Goal: Obtain resource: Obtain resource

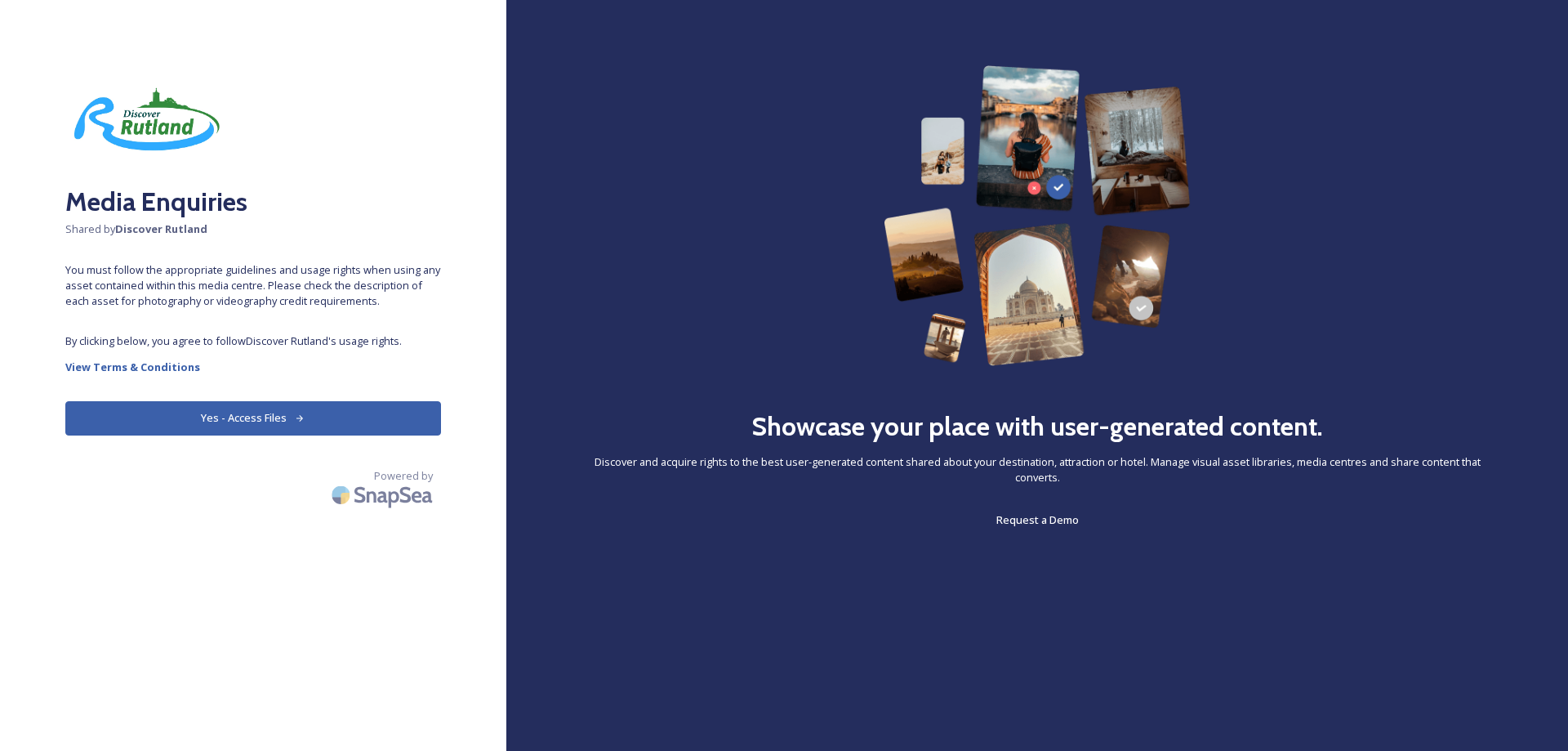
click at [257, 410] on button "Yes - Access Files" at bounding box center [253, 418] width 375 height 33
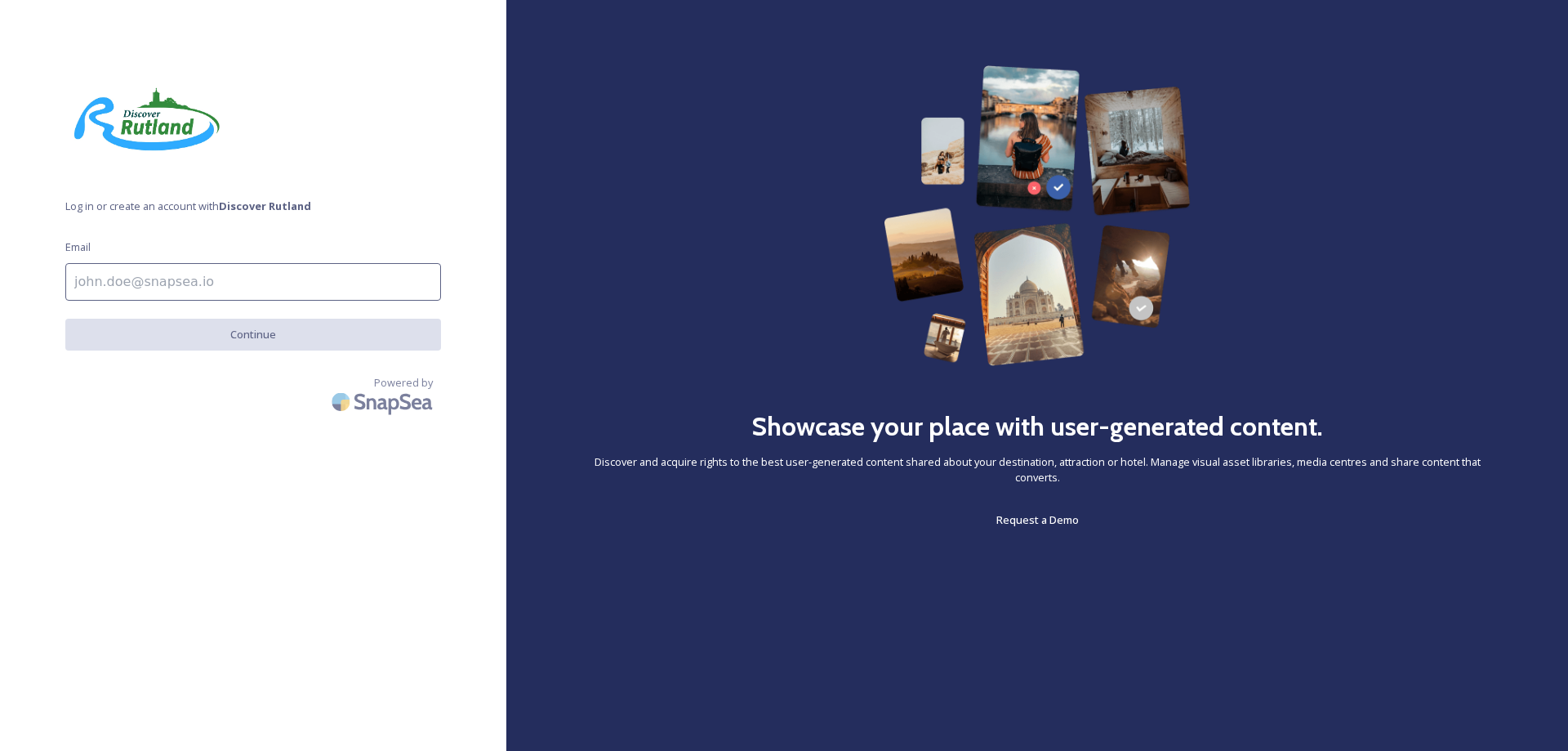
click at [201, 284] on input at bounding box center [253, 282] width 375 height 37
type input "[PERSON_NAME][EMAIL_ADDRESS][PERSON_NAME][DOMAIN_NAME]"
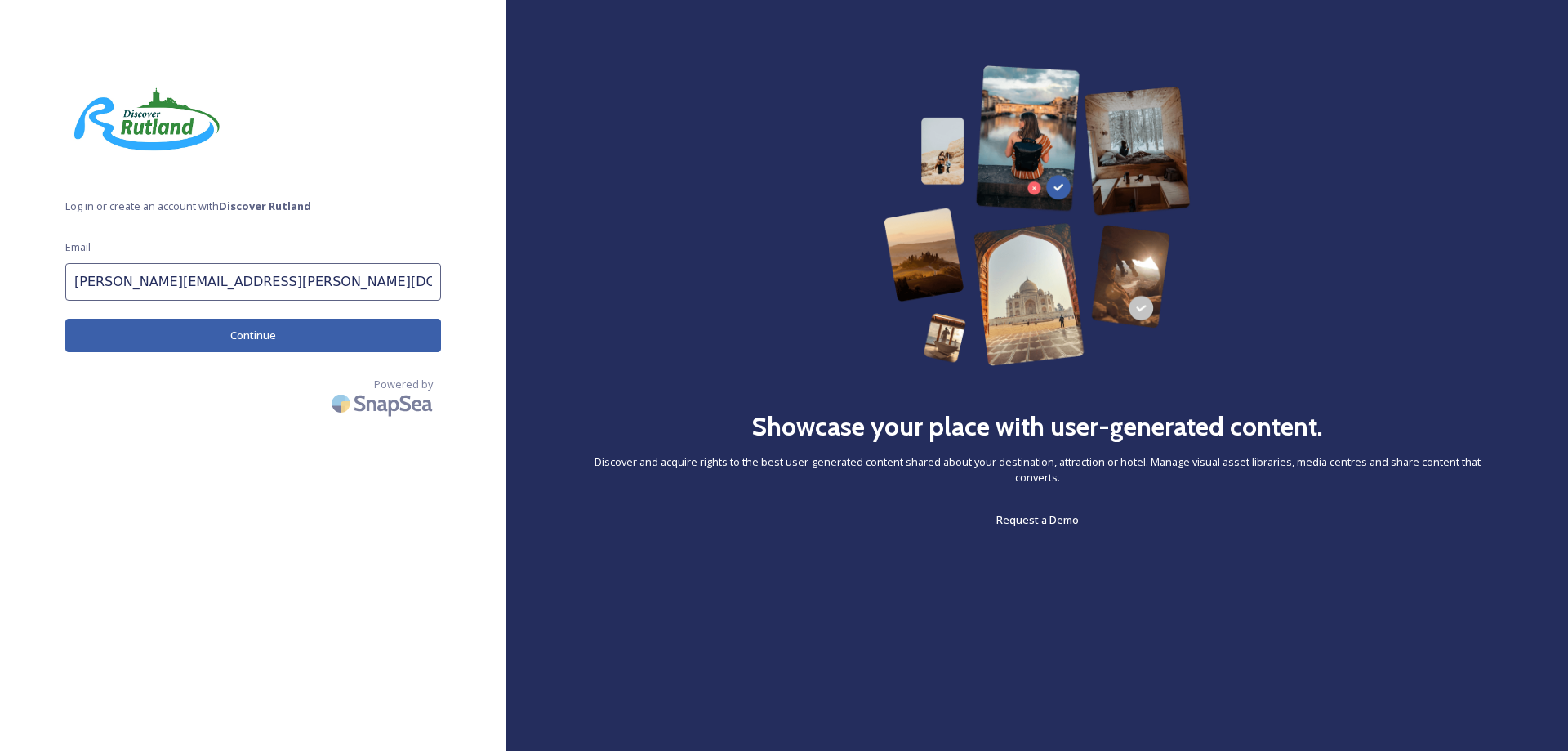
click at [255, 340] on button "Continue" at bounding box center [253, 335] width 375 height 33
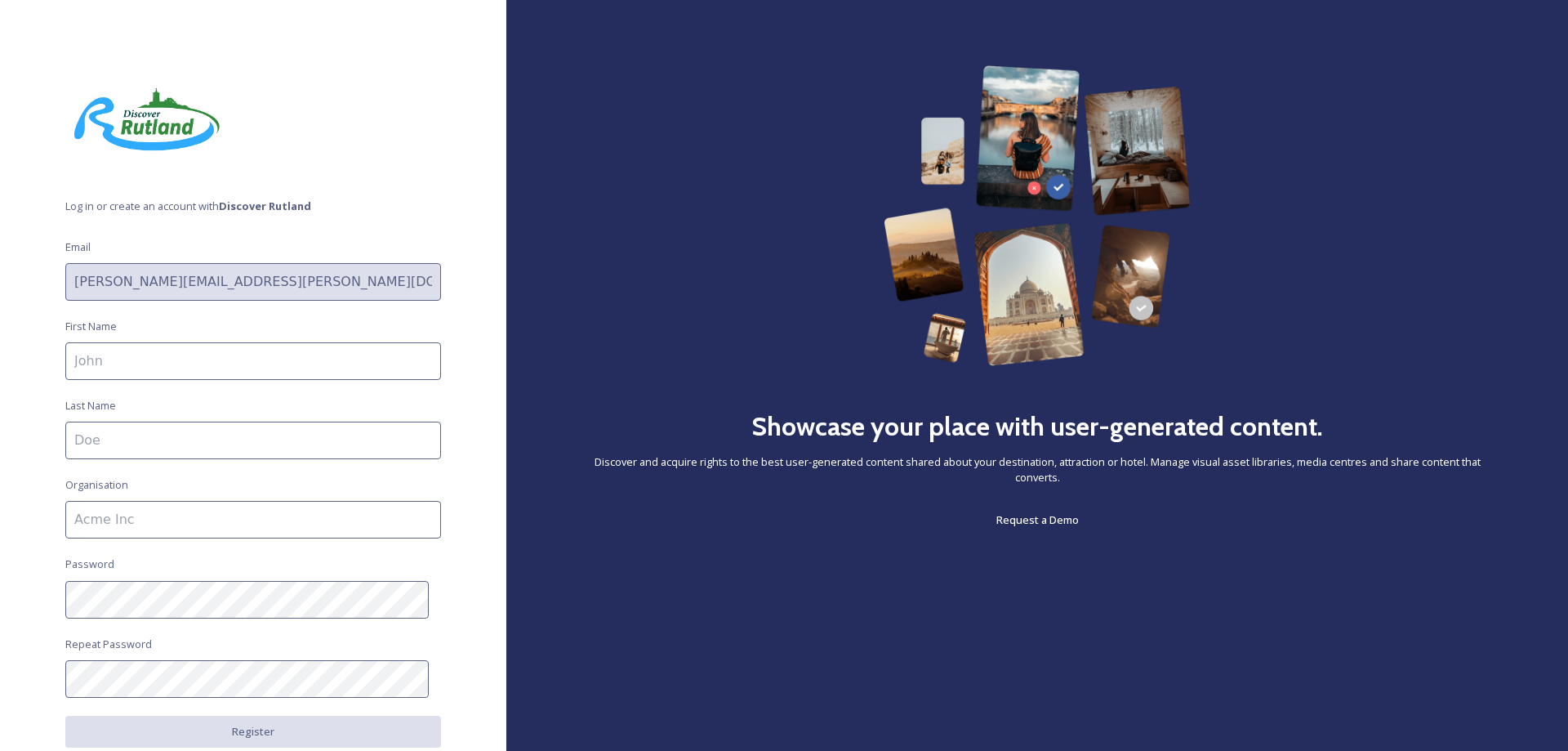
click at [170, 357] on input at bounding box center [253, 361] width 375 height 37
type input "[PERSON_NAME]"
type input "Peterborough telegraph"
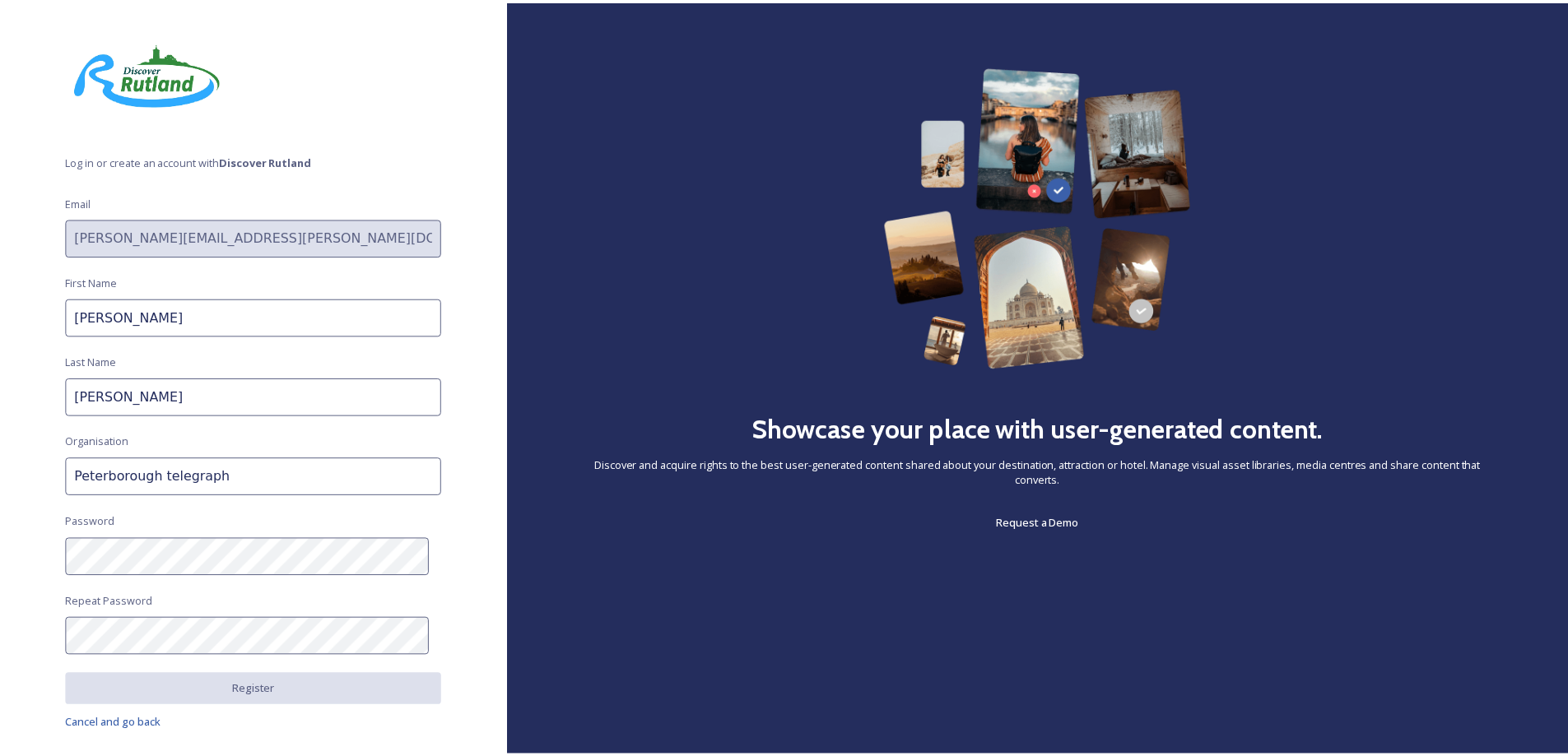
scroll to position [94, 0]
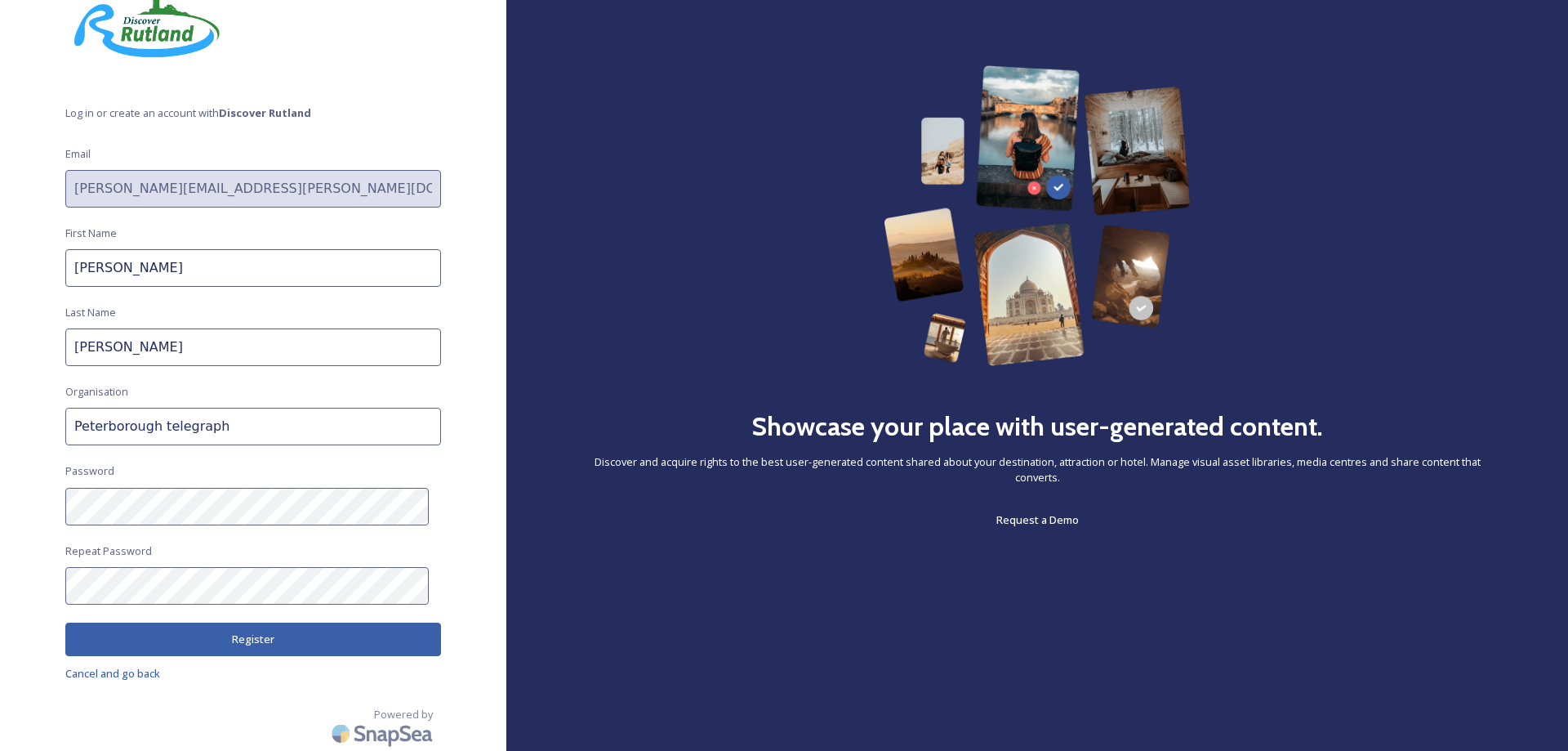
click at [300, 647] on button "Register" at bounding box center [253, 640] width 375 height 33
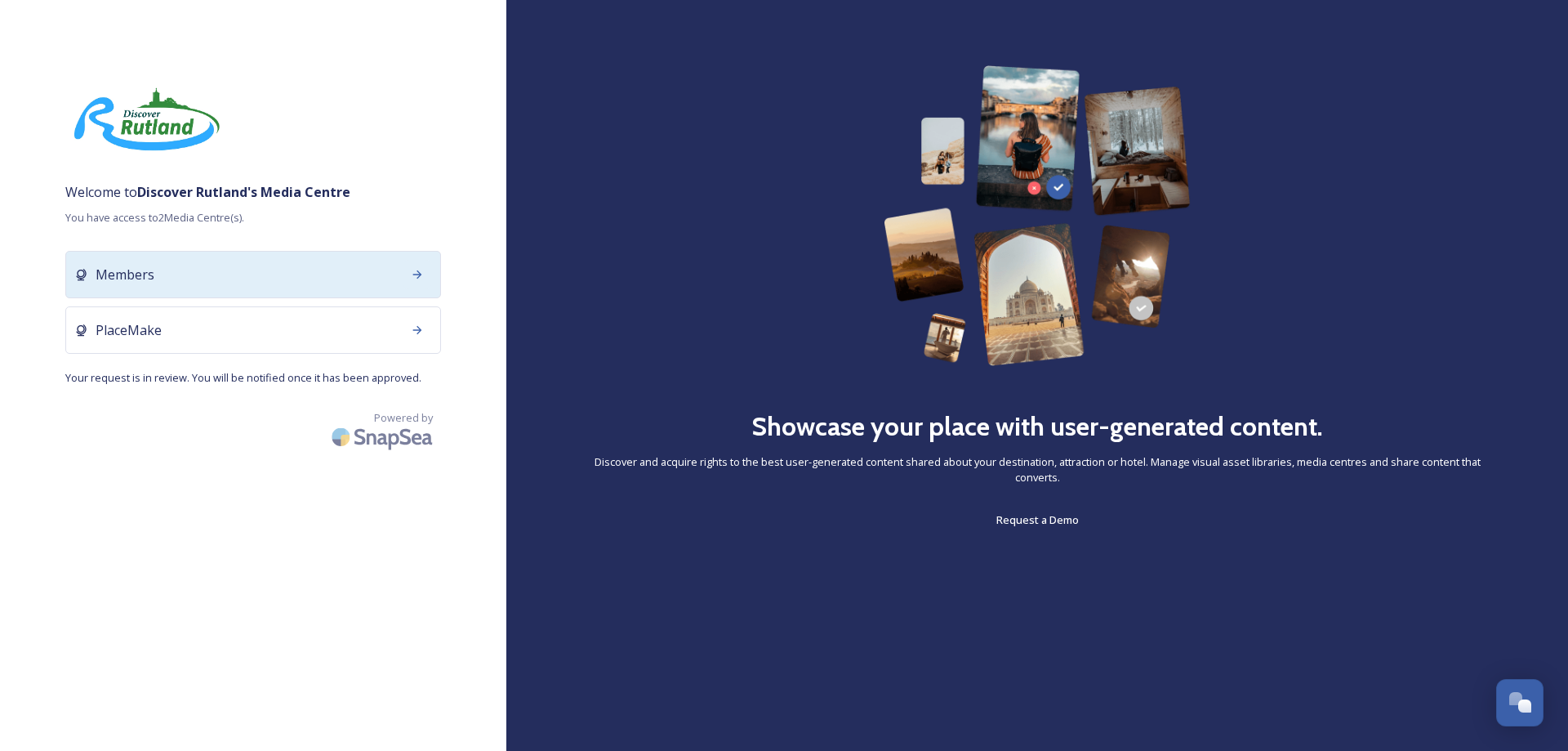
click at [417, 275] on icon at bounding box center [417, 274] width 9 height 8
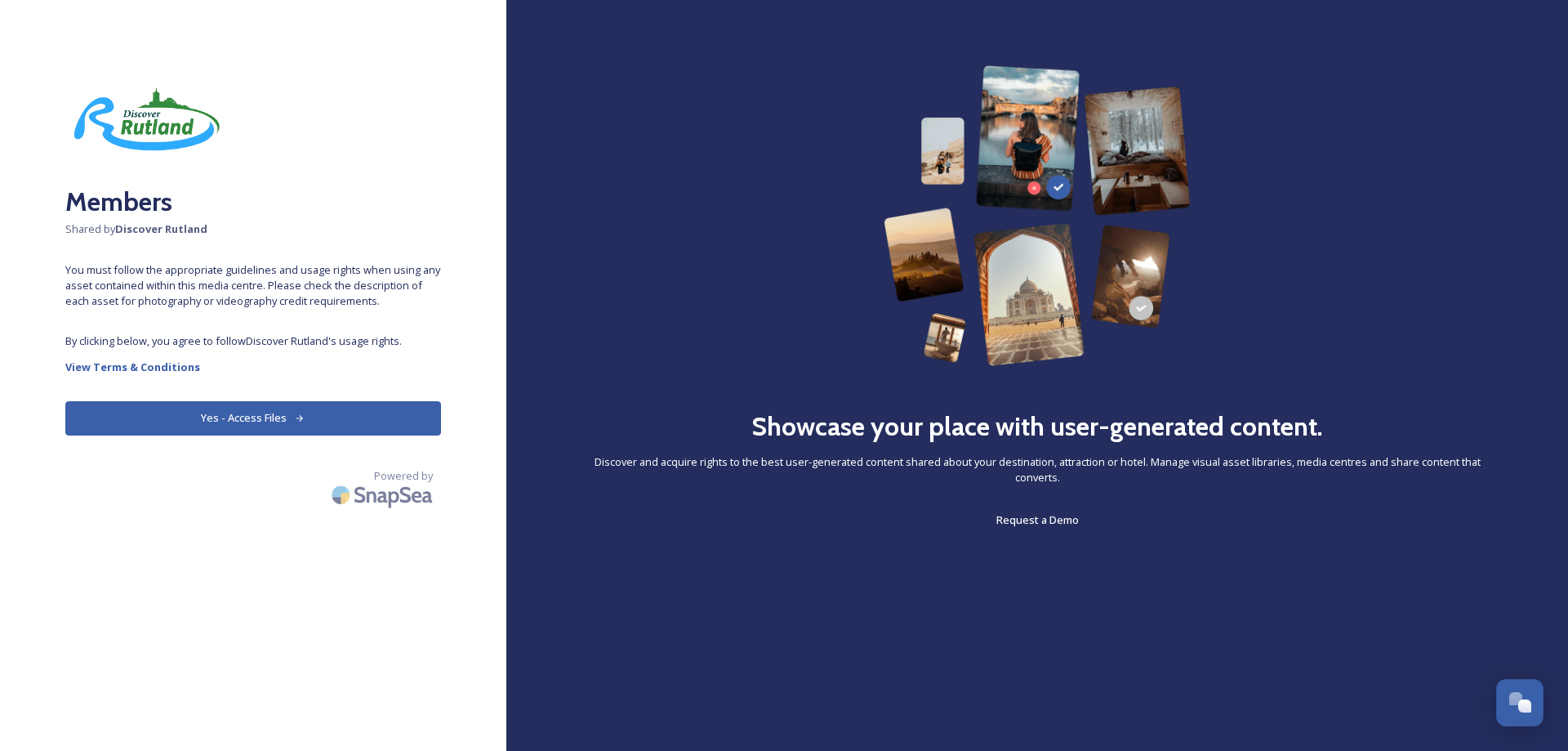
click at [292, 419] on button "Yes - Access Files" at bounding box center [253, 418] width 375 height 33
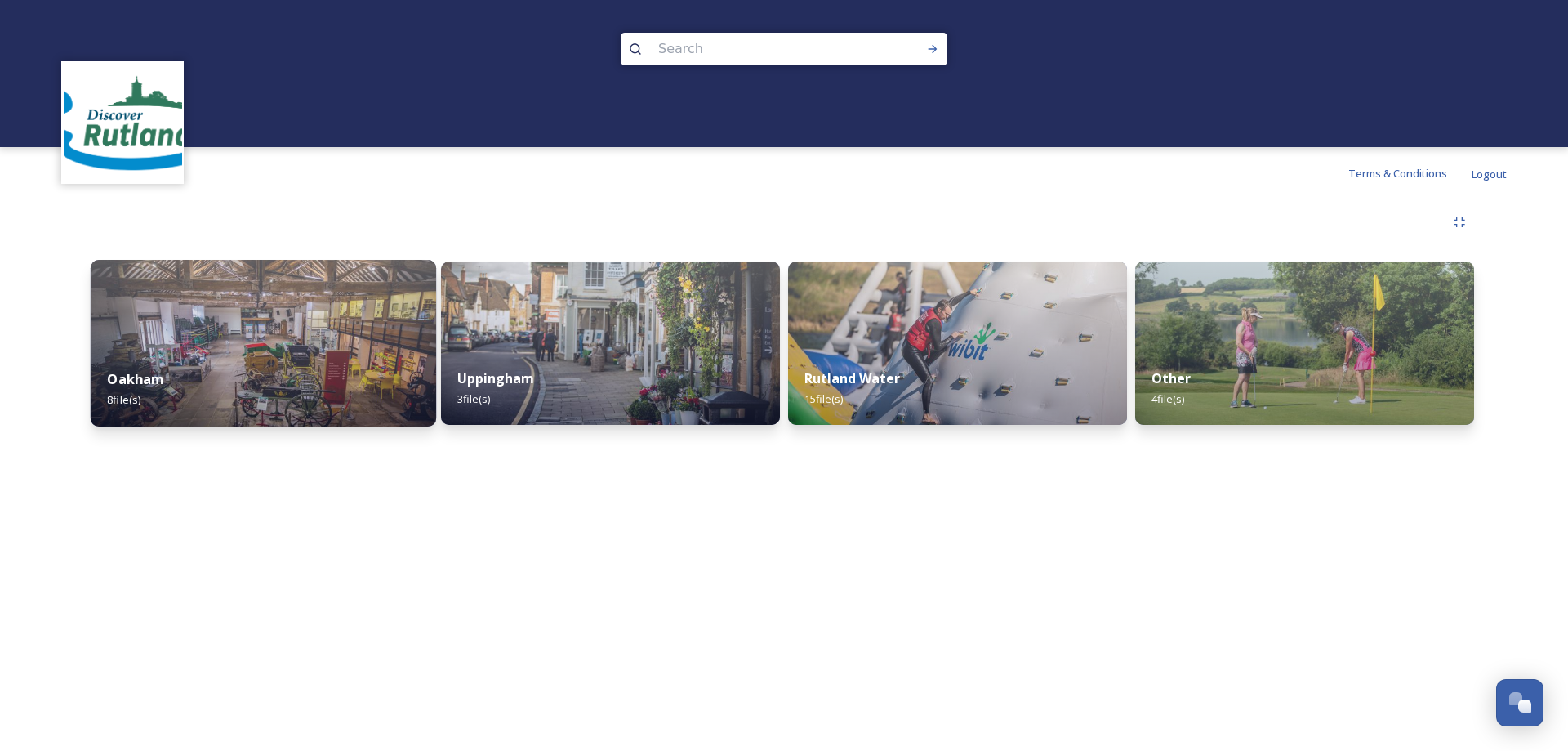
click at [262, 322] on img at bounding box center [263, 343] width 345 height 166
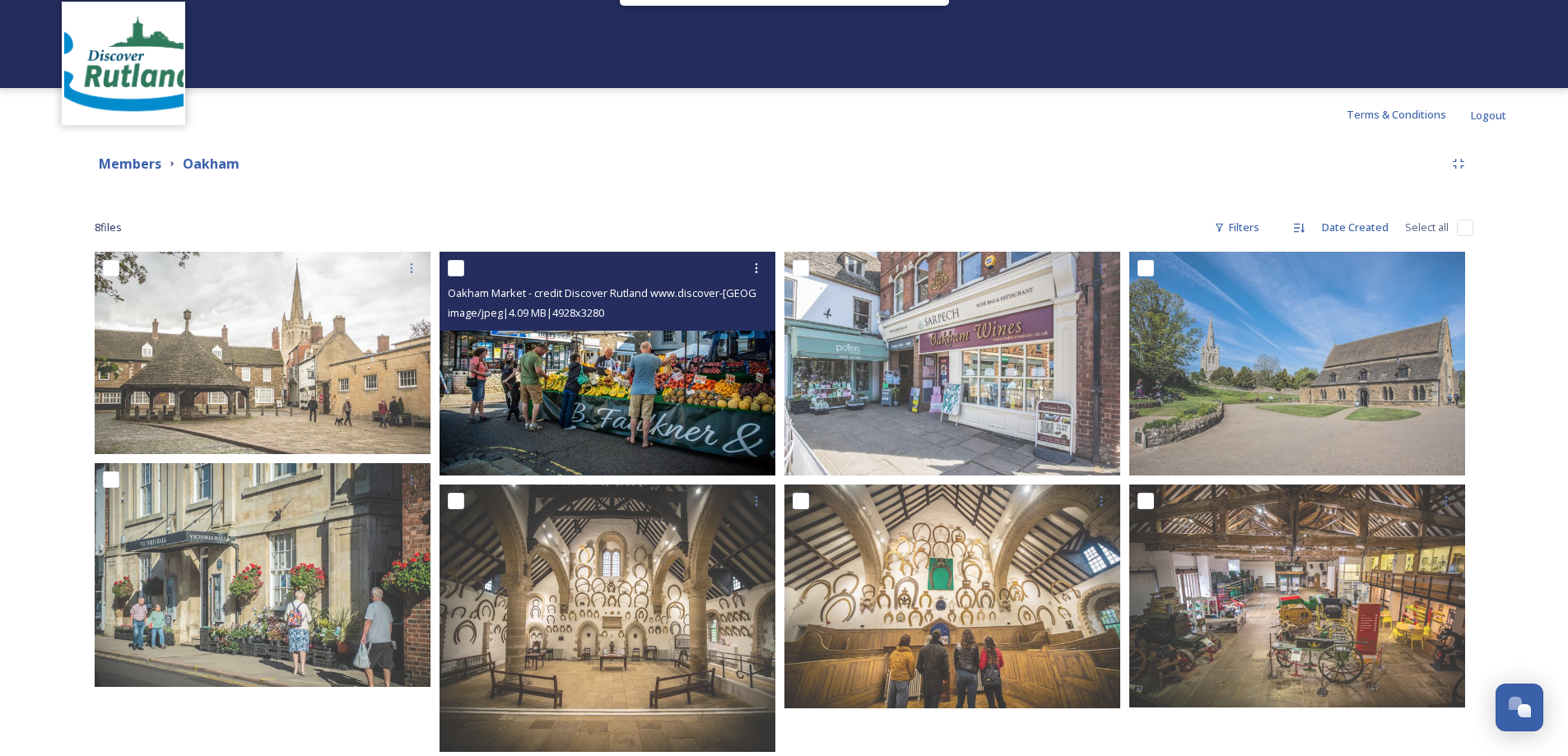
scroll to position [93, 0]
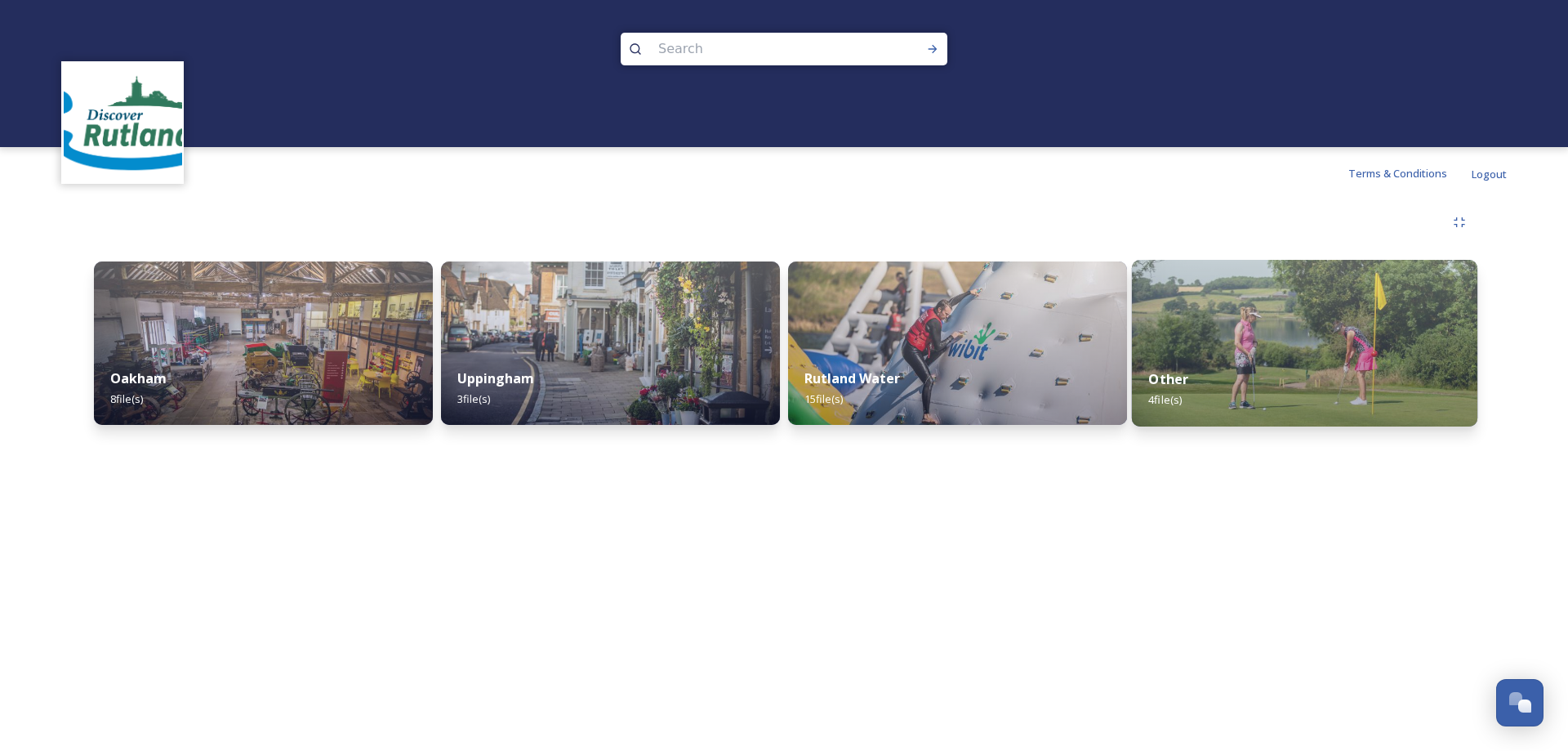
click at [1245, 353] on div "Other 4 file(s)" at bounding box center [1304, 389] width 345 height 74
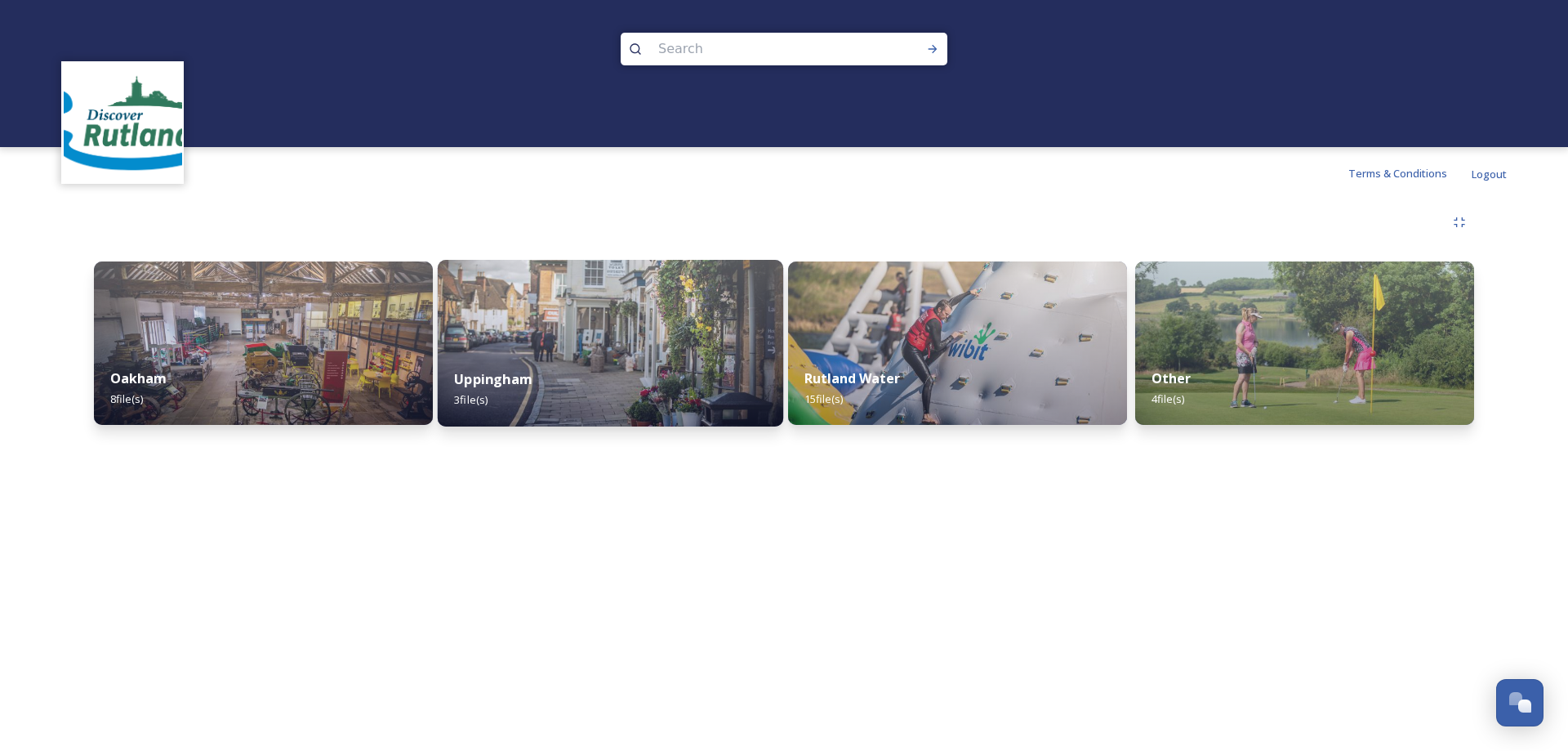
click at [539, 348] on img at bounding box center [610, 343] width 345 height 166
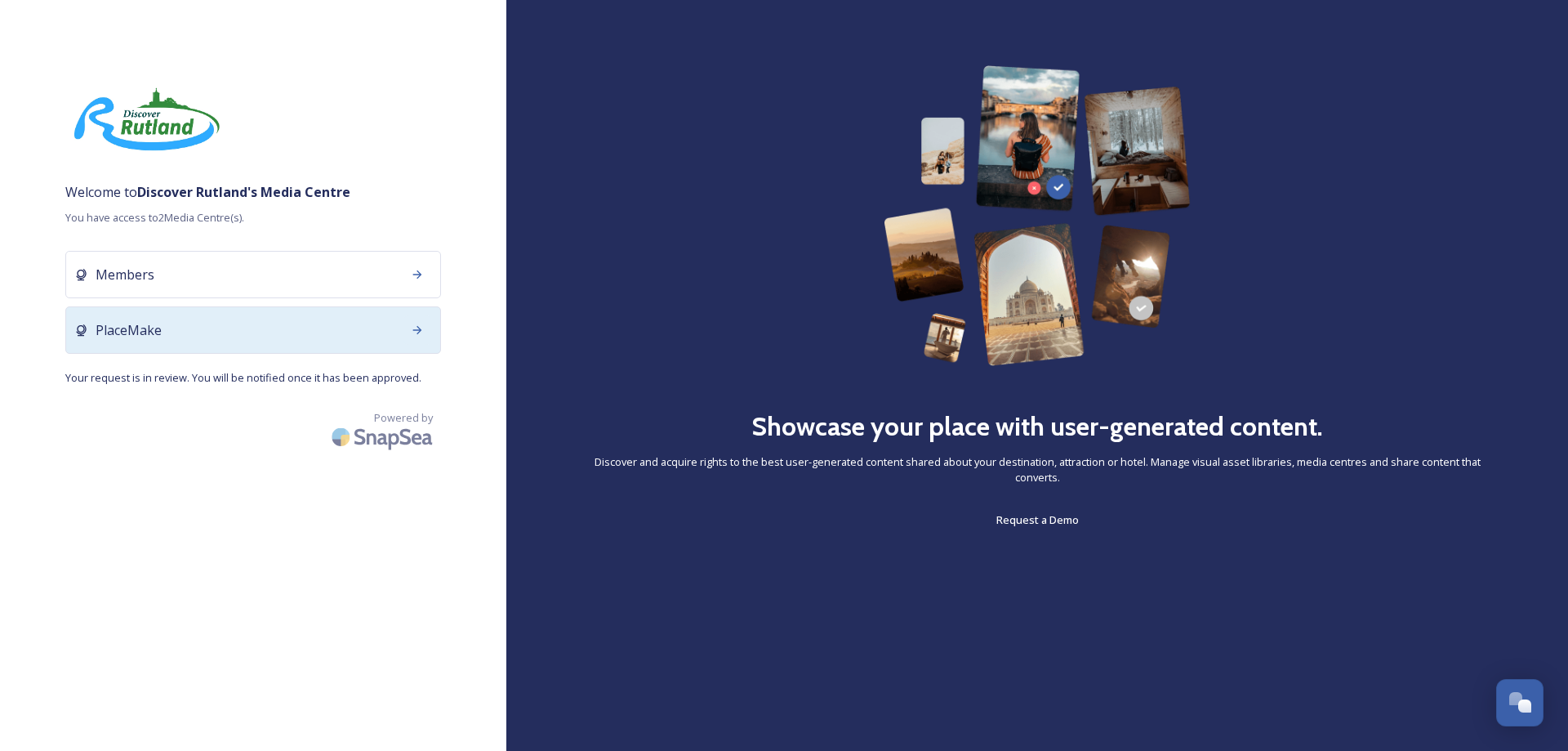
click at [420, 331] on icon at bounding box center [416, 330] width 13 height 13
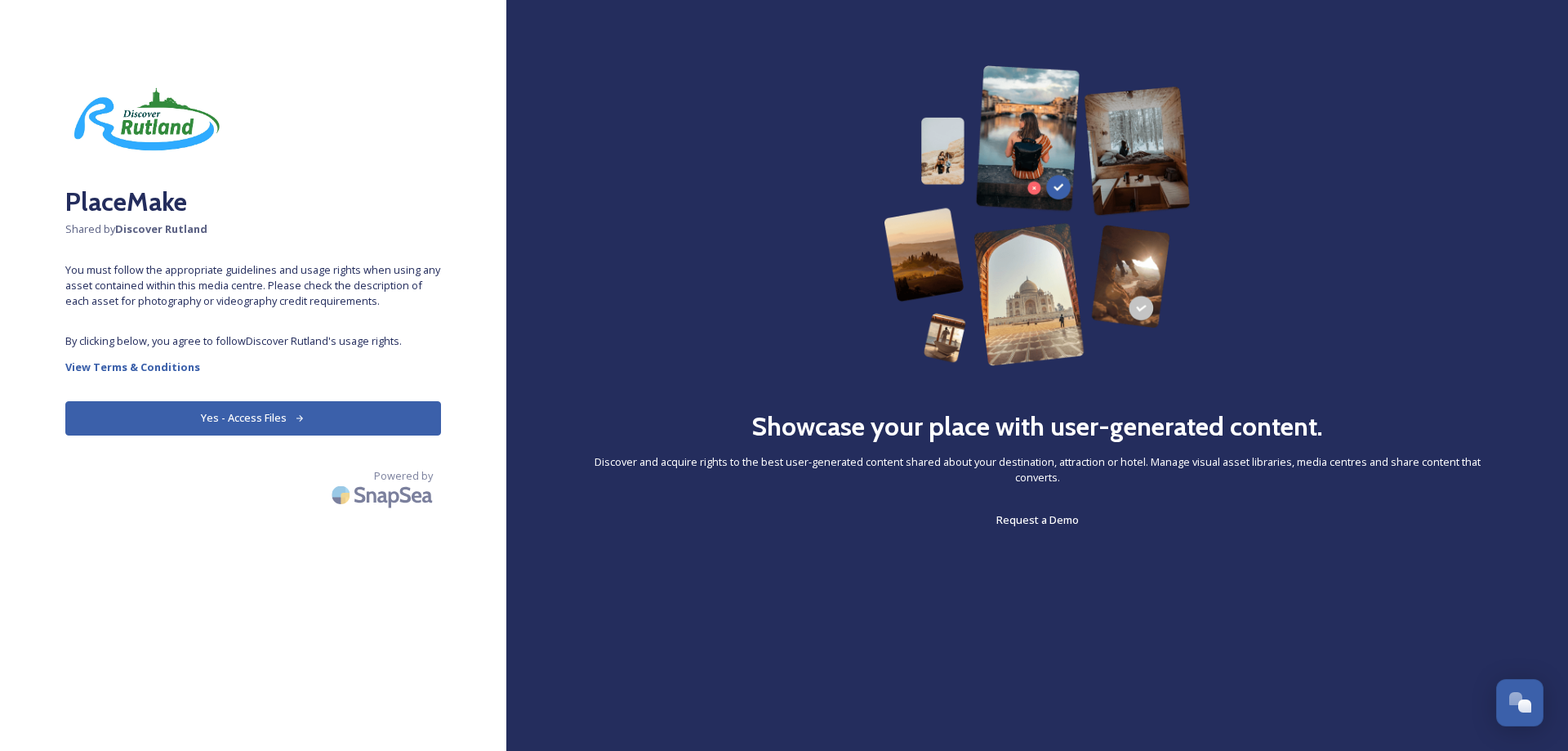
click at [243, 415] on button "Yes - Access Files" at bounding box center [253, 418] width 375 height 33
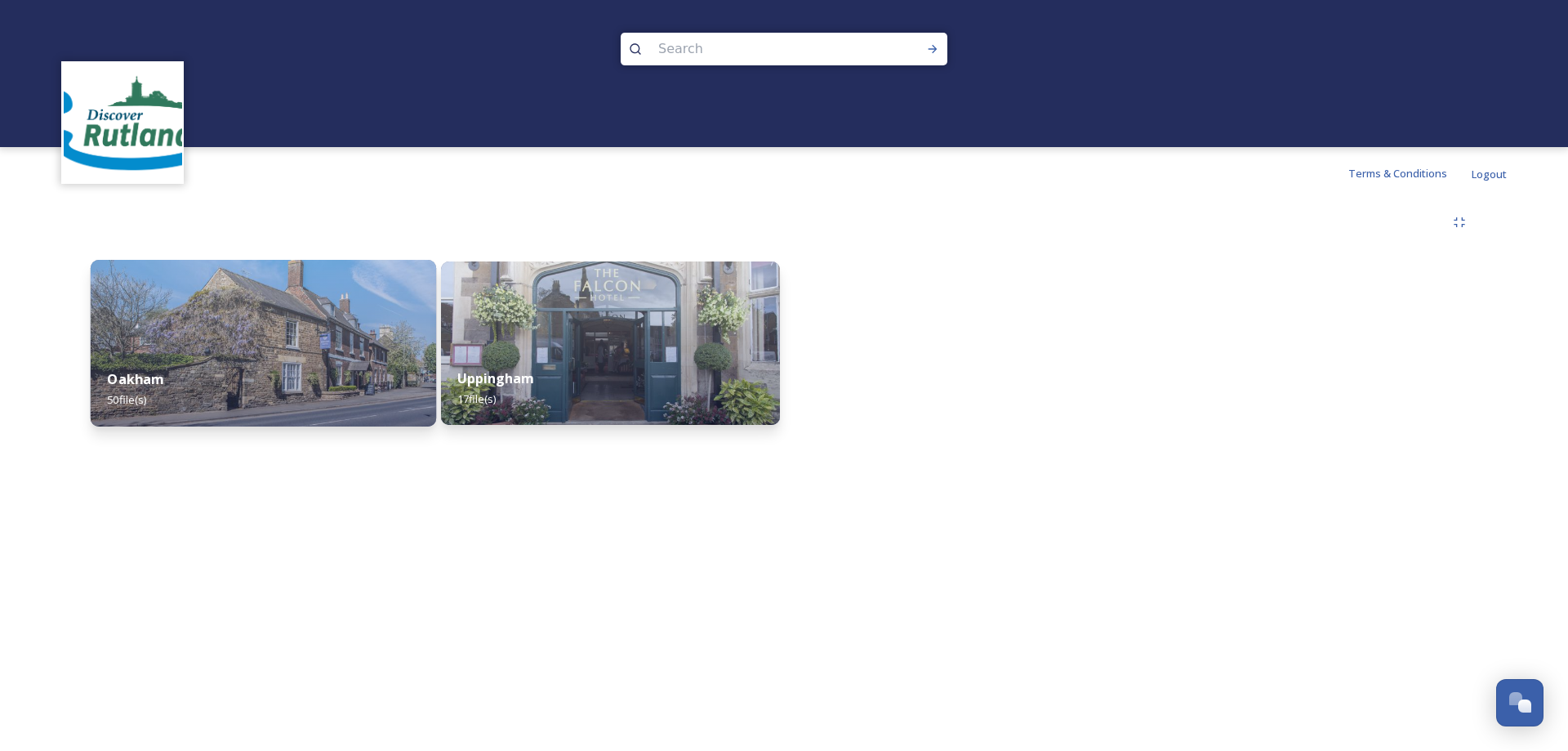
click at [201, 340] on img at bounding box center [263, 343] width 345 height 166
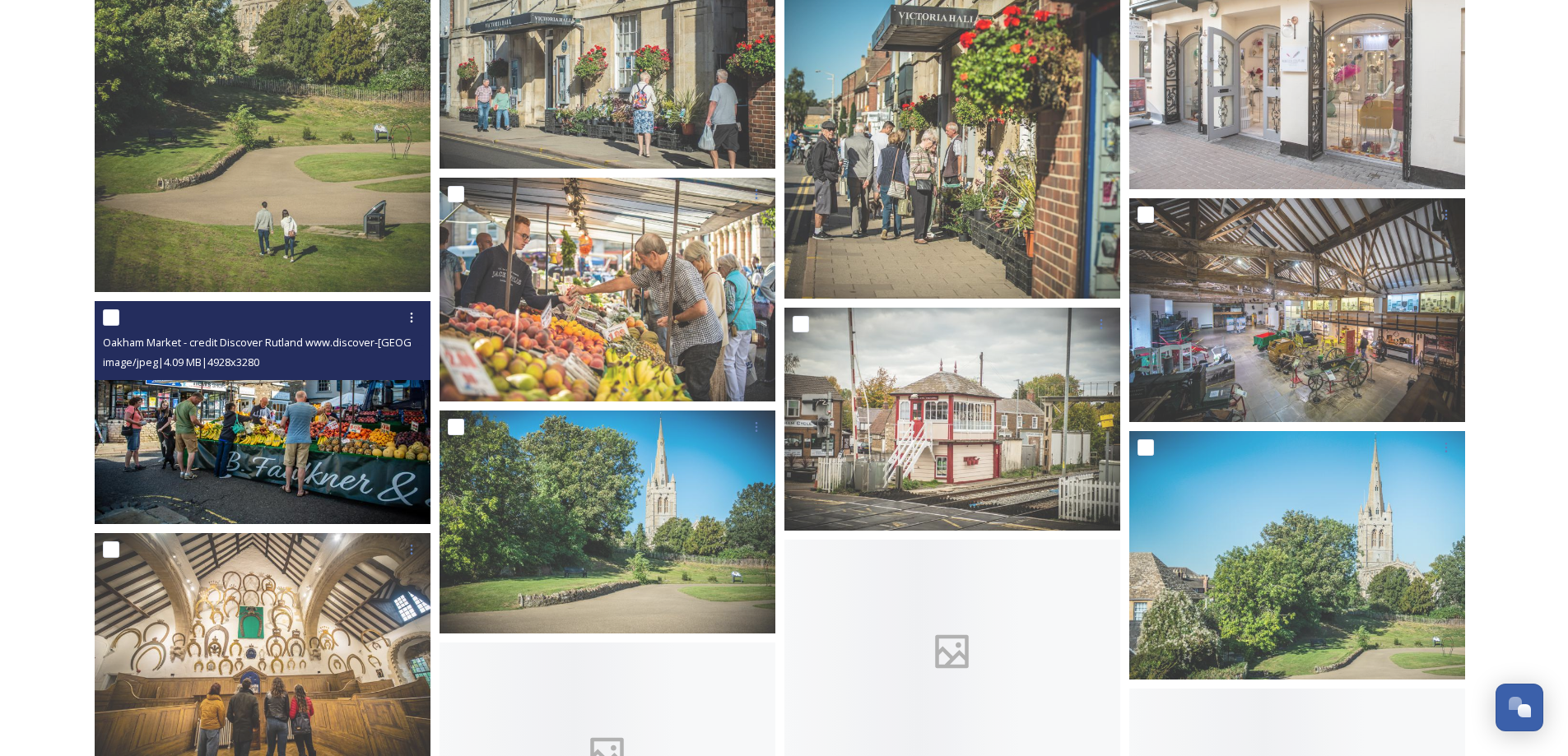
scroll to position [1069, 0]
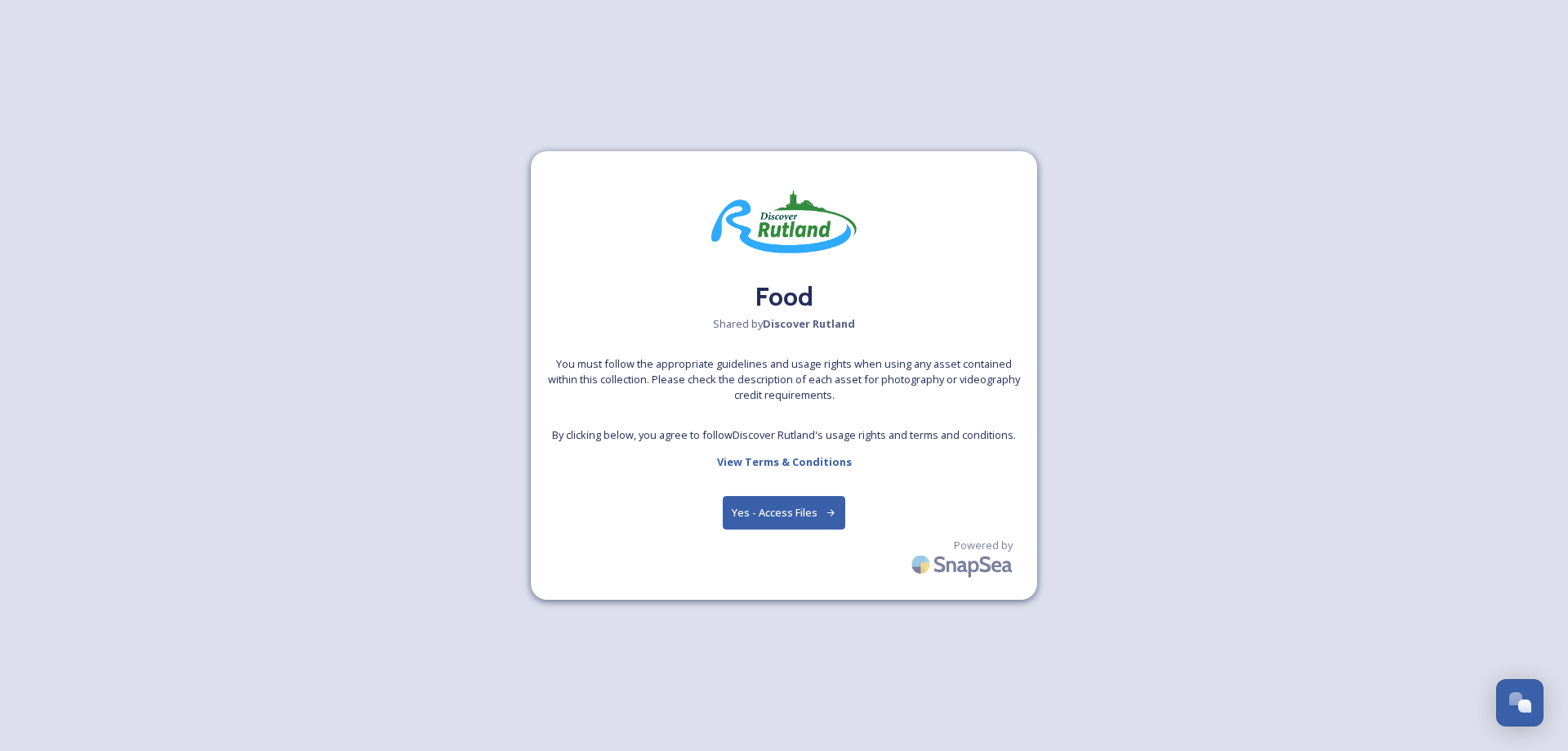
drag, startPoint x: 806, startPoint y: 519, endPoint x: 815, endPoint y: 502, distance: 19.2
click at [815, 502] on button "Yes - Access Files" at bounding box center [783, 512] width 122 height 33
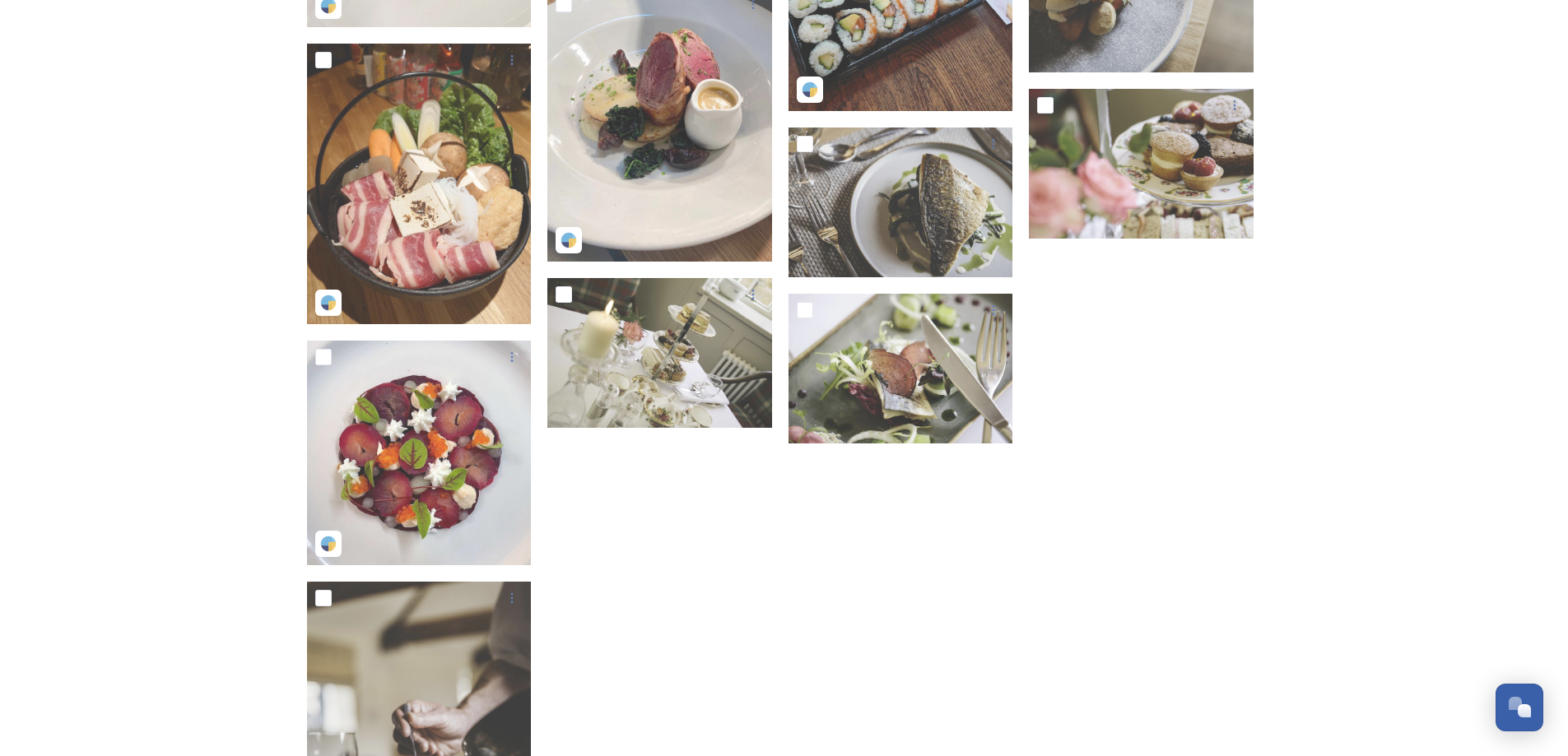
scroll to position [2552, 0]
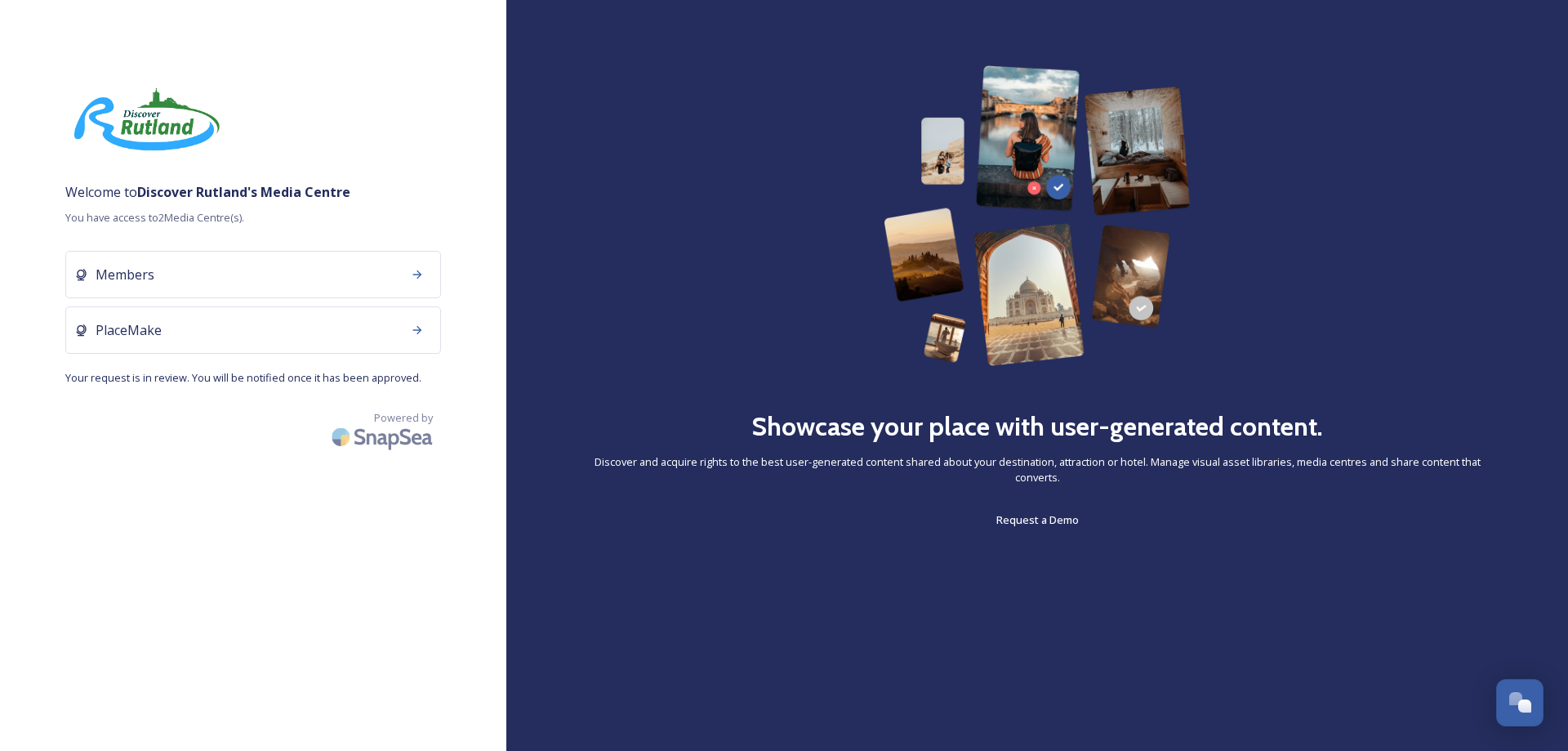
click at [227, 52] on div "Welcome to Discover Rutland 's Media Centre You have access to 2 Media Centre(s…" at bounding box center [253, 376] width 506 height 751
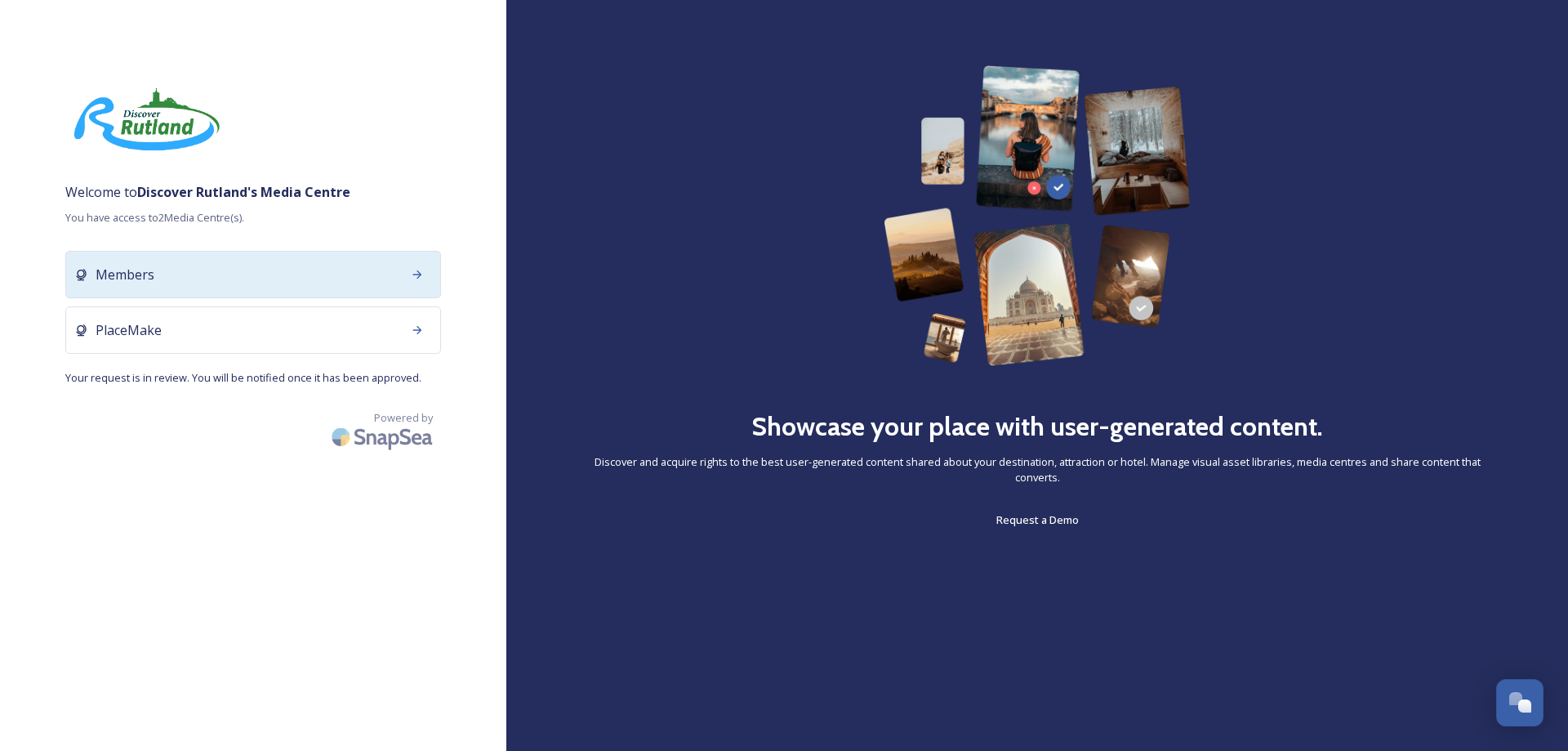
click at [415, 277] on icon at bounding box center [416, 274] width 13 height 13
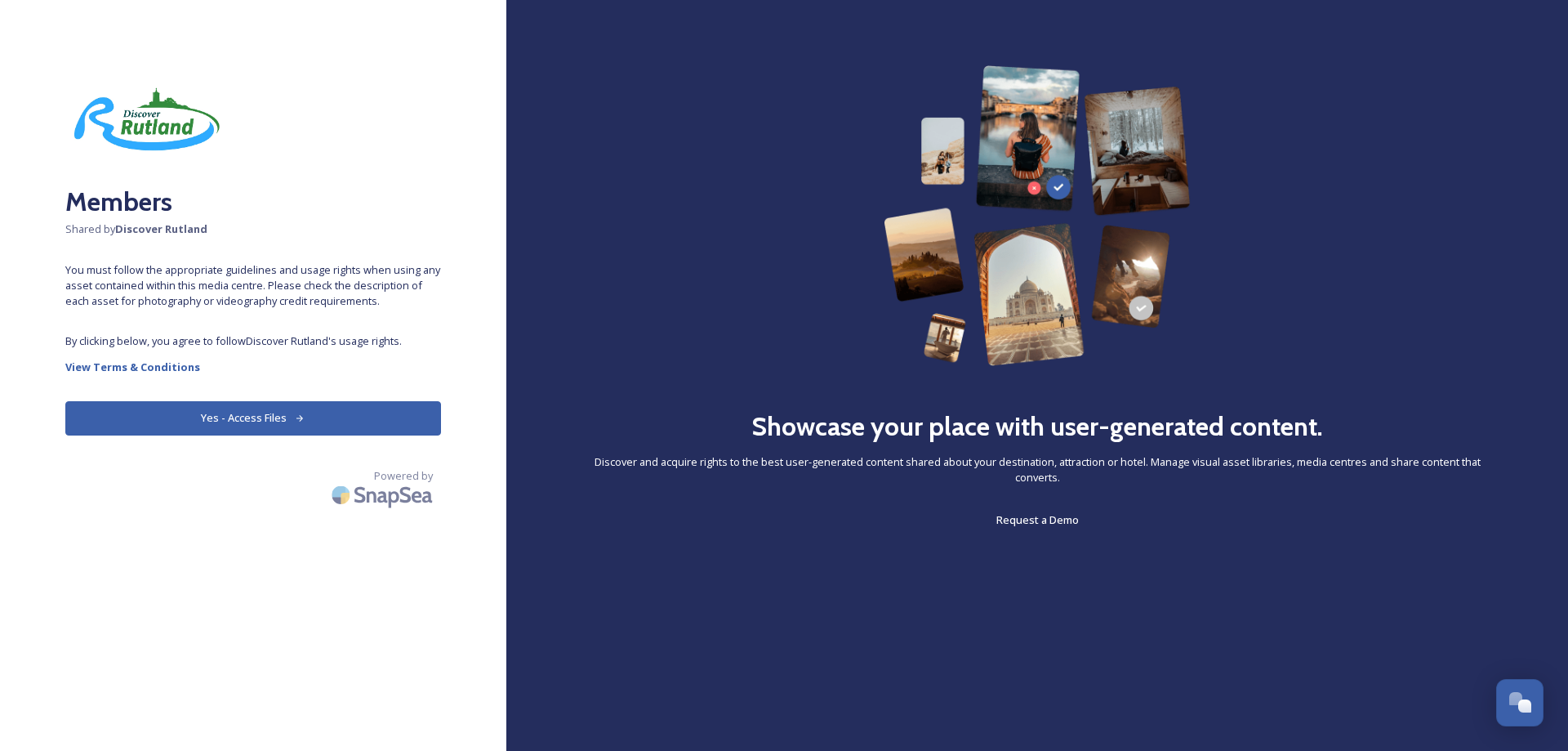
click at [282, 420] on button "Yes - Access Files" at bounding box center [253, 418] width 375 height 33
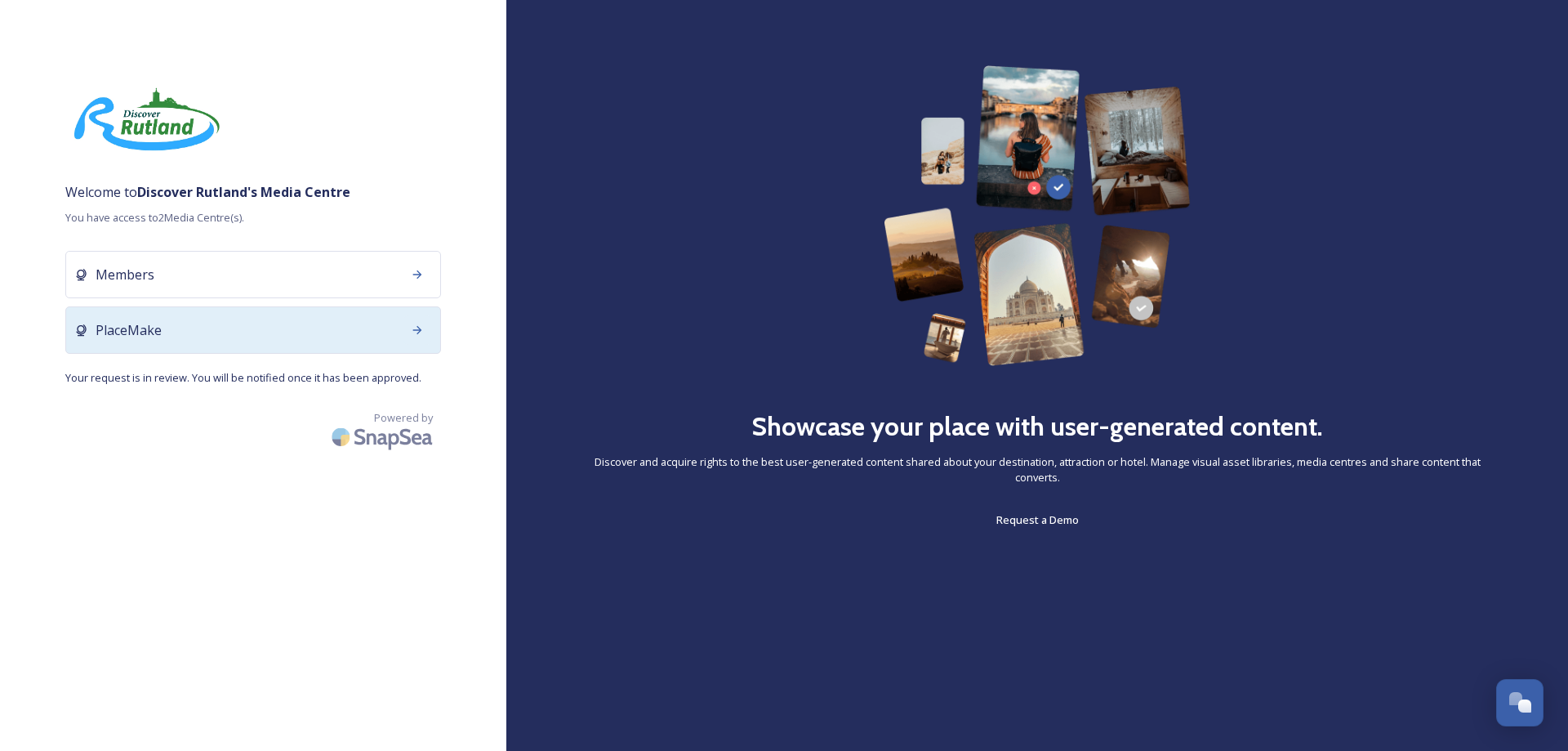
click at [418, 331] on icon at bounding box center [417, 330] width 9 height 8
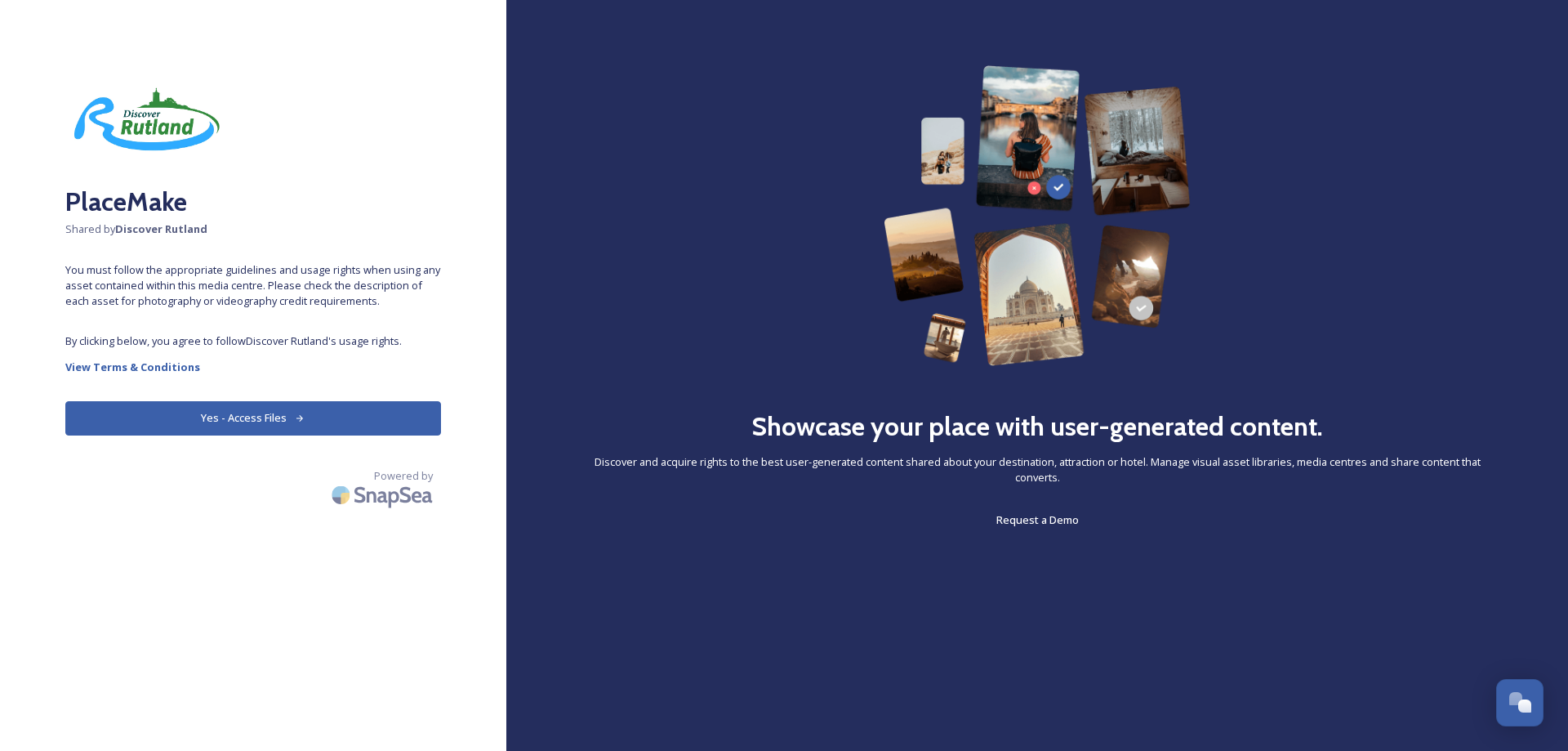
click at [252, 420] on button "Yes - Access Files" at bounding box center [253, 418] width 375 height 33
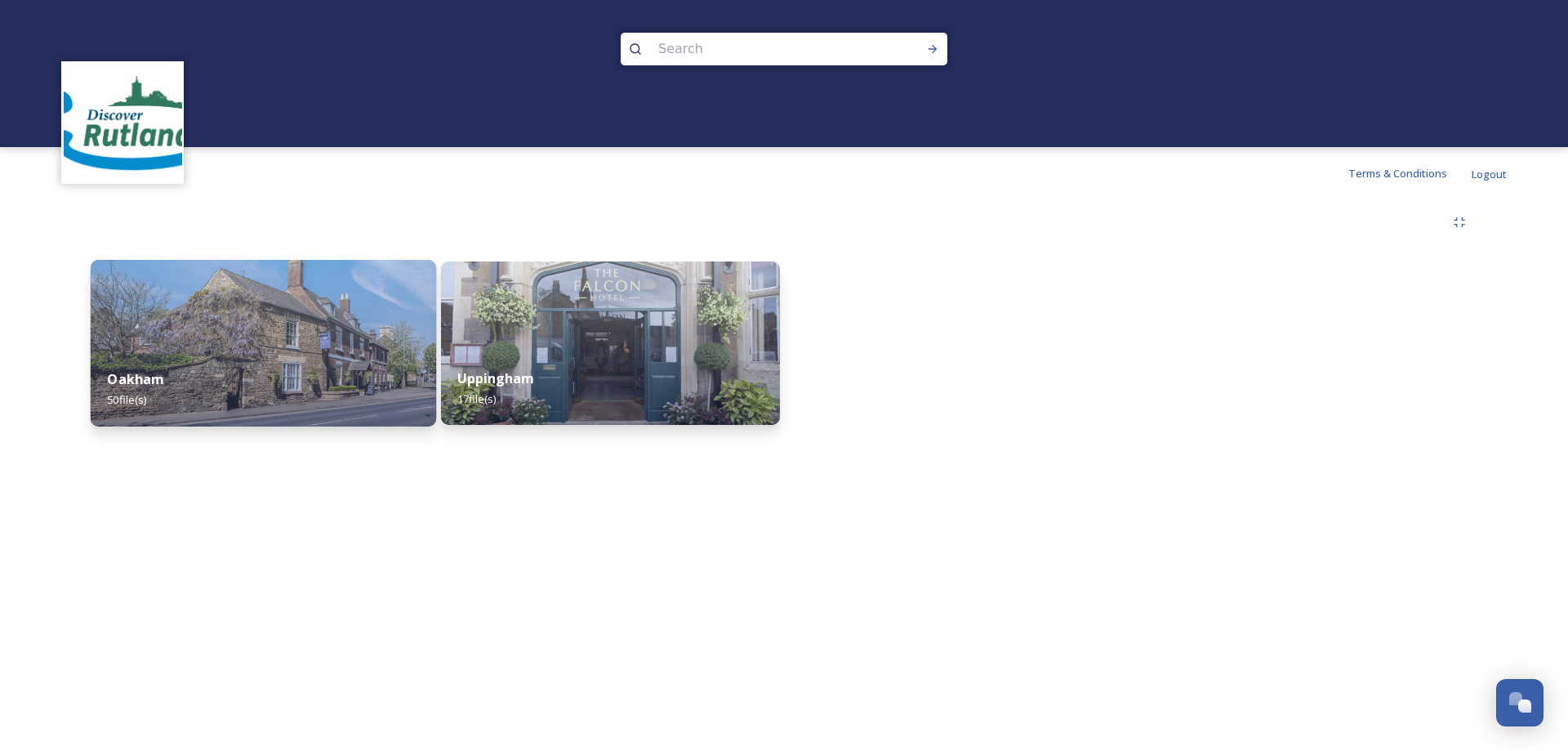
click at [298, 366] on div "Oakham 50 file(s)" at bounding box center [263, 389] width 345 height 74
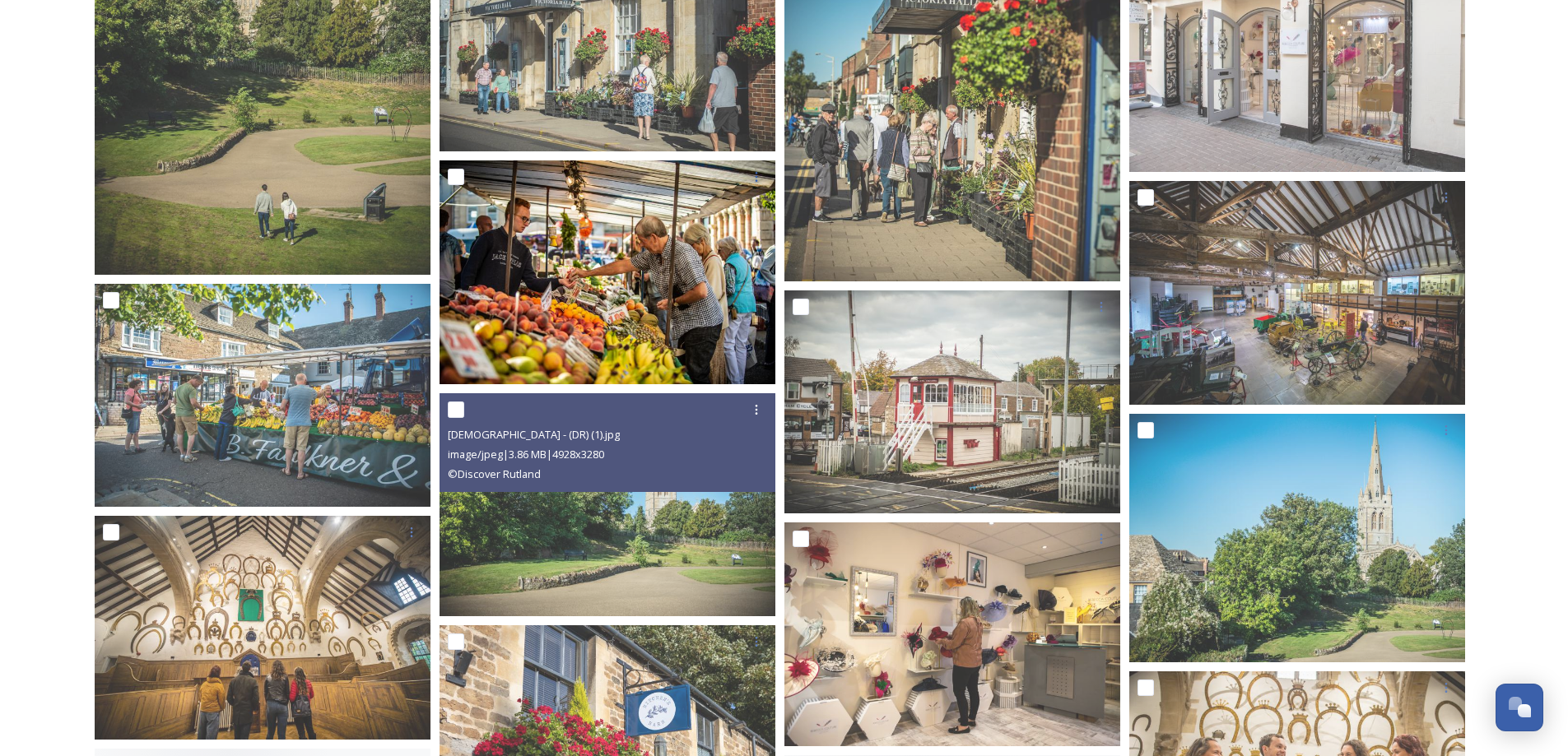
scroll to position [1069, 0]
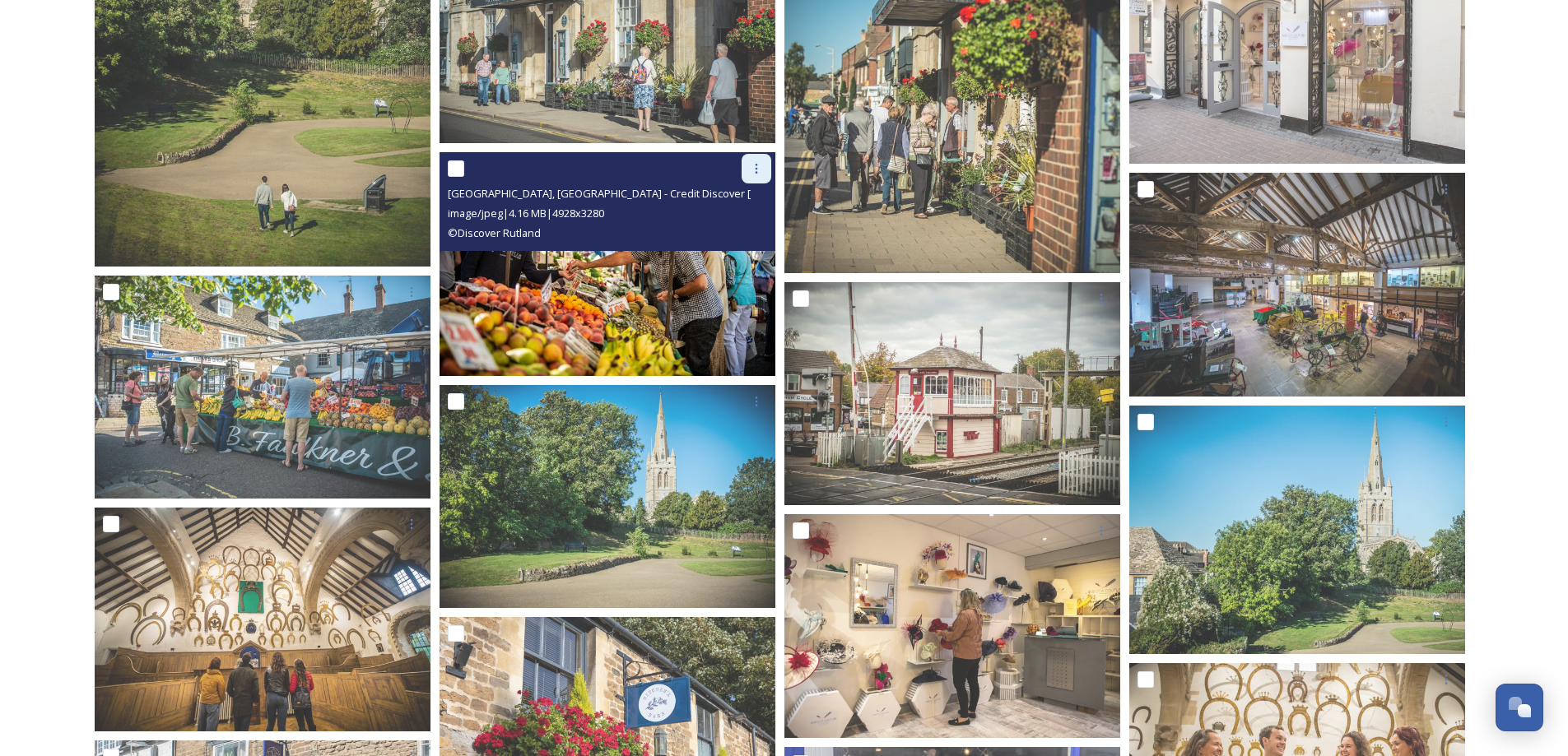
click at [755, 162] on icon at bounding box center [755, 168] width 13 height 13
click at [738, 237] on span "Download" at bounding box center [737, 236] width 50 height 16
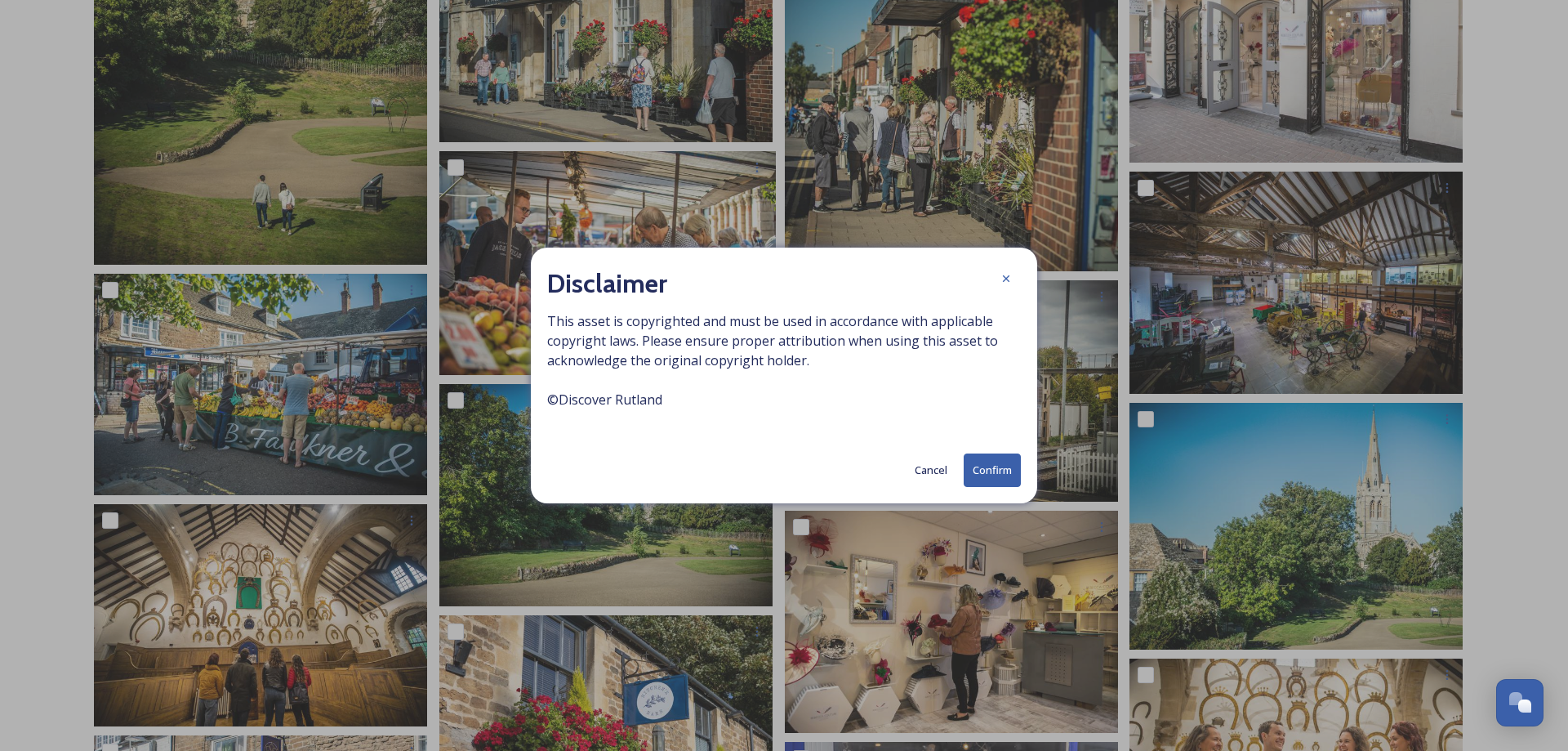
click at [991, 476] on button "Confirm" at bounding box center [992, 470] width 57 height 33
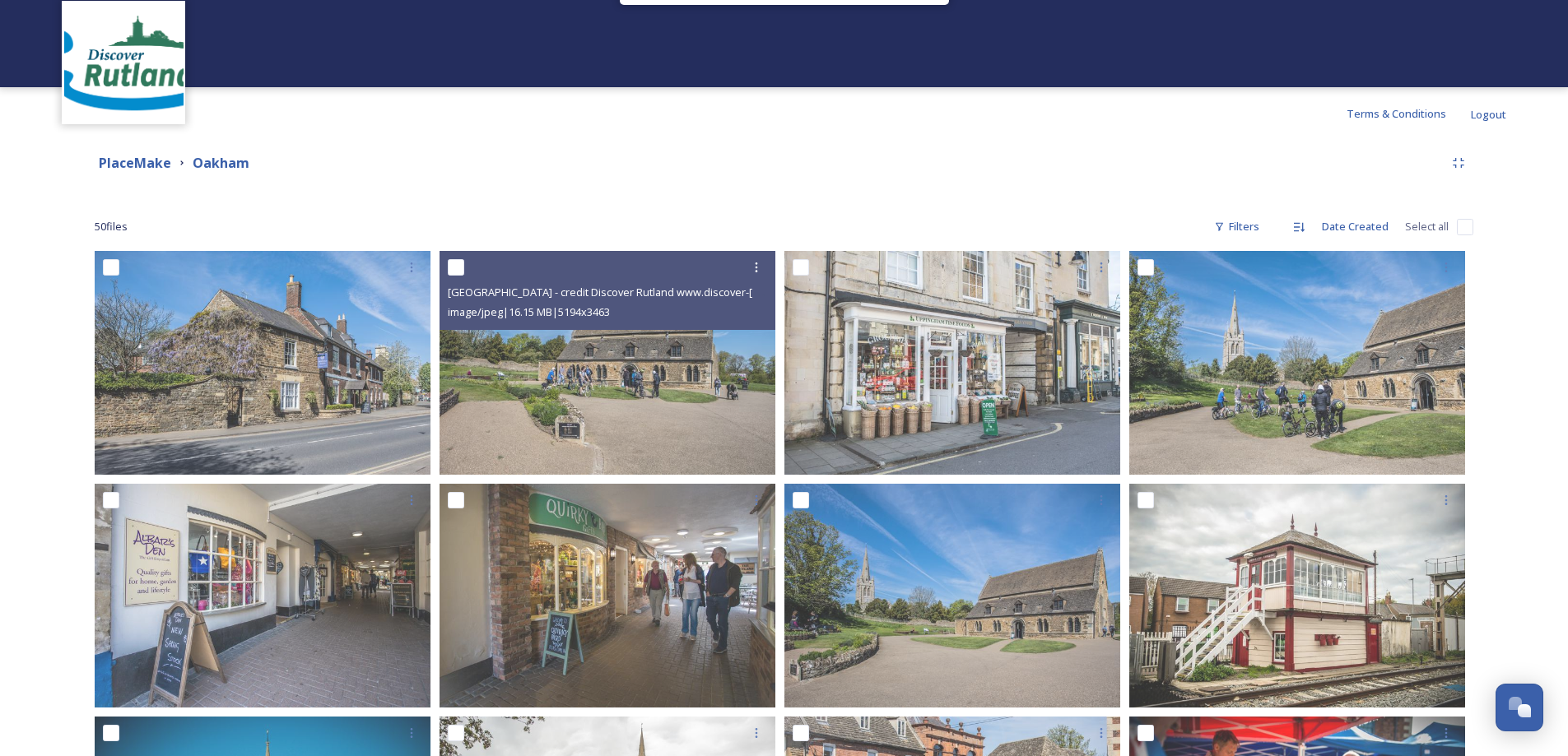
scroll to position [0, 0]
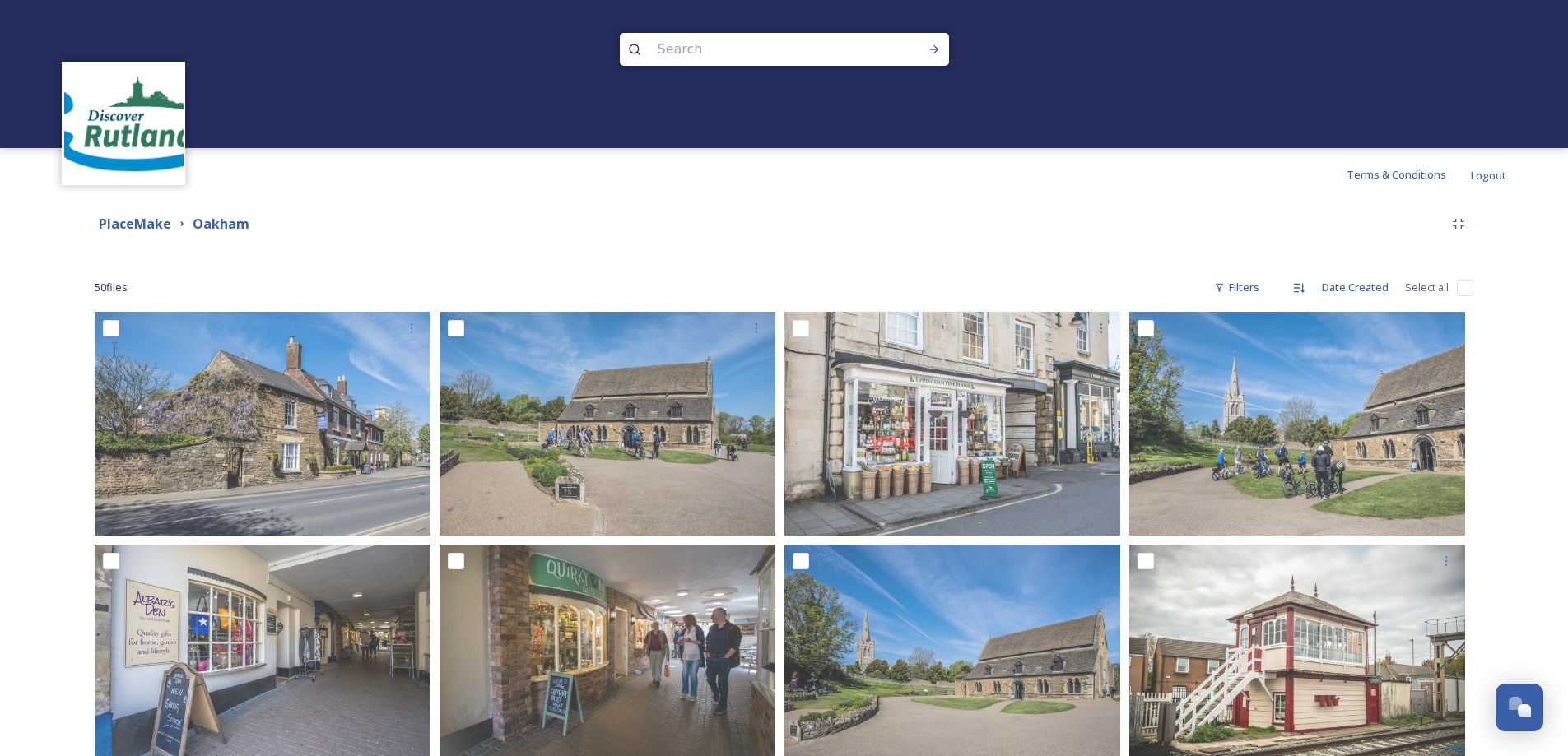
click at [133, 222] on strong "PlaceMake" at bounding box center [135, 223] width 73 height 18
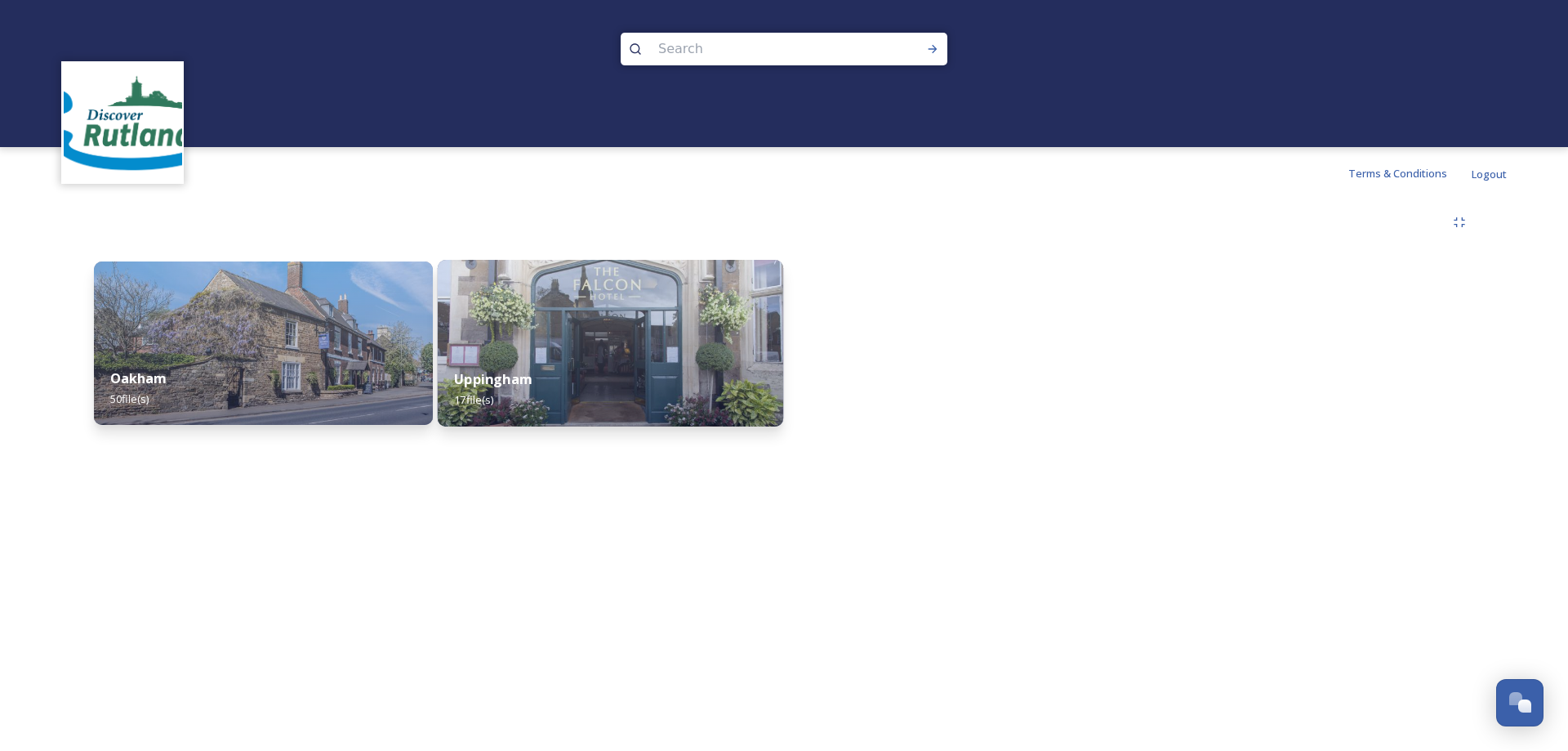
click at [514, 379] on strong "Uppingham" at bounding box center [494, 378] width 78 height 18
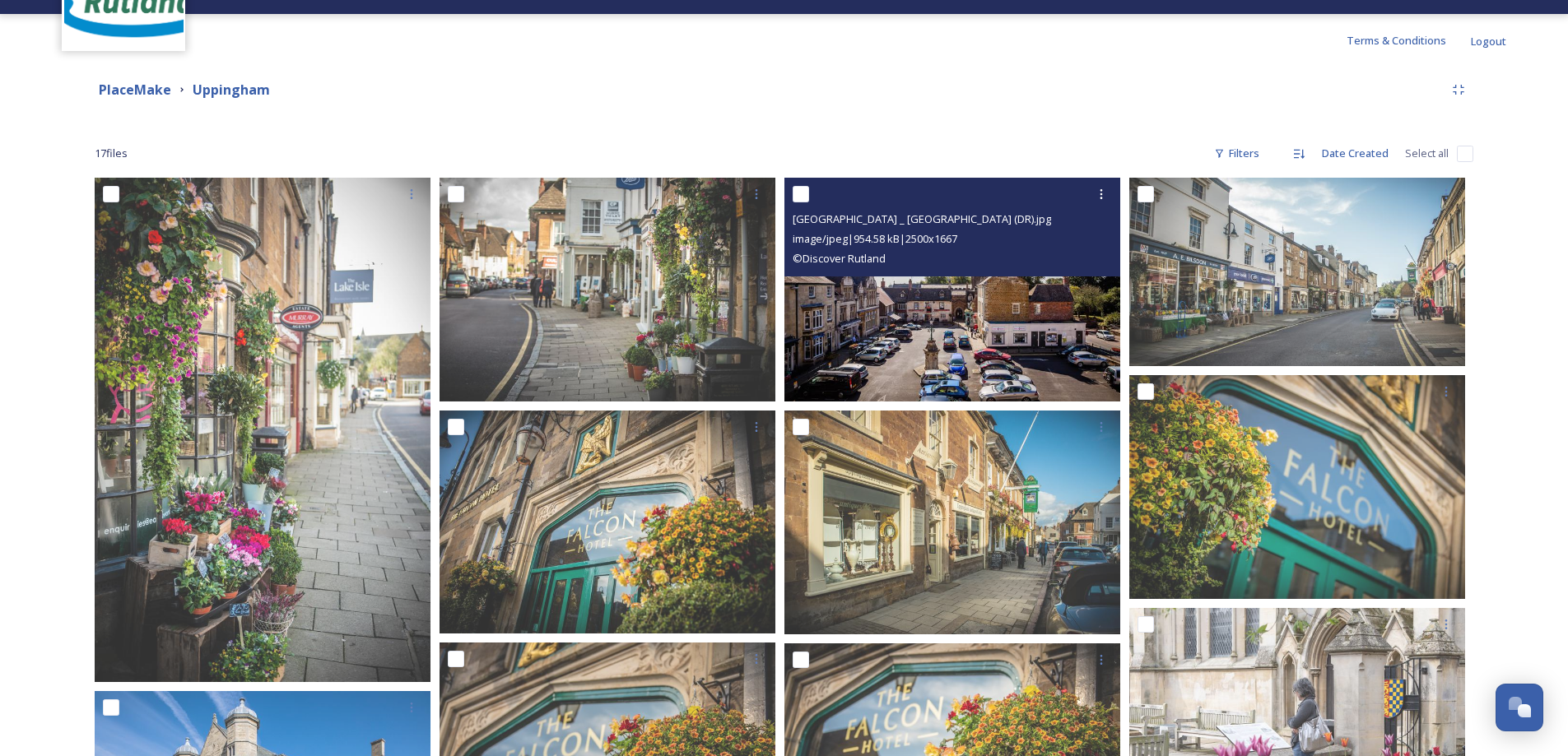
scroll to position [164, 0]
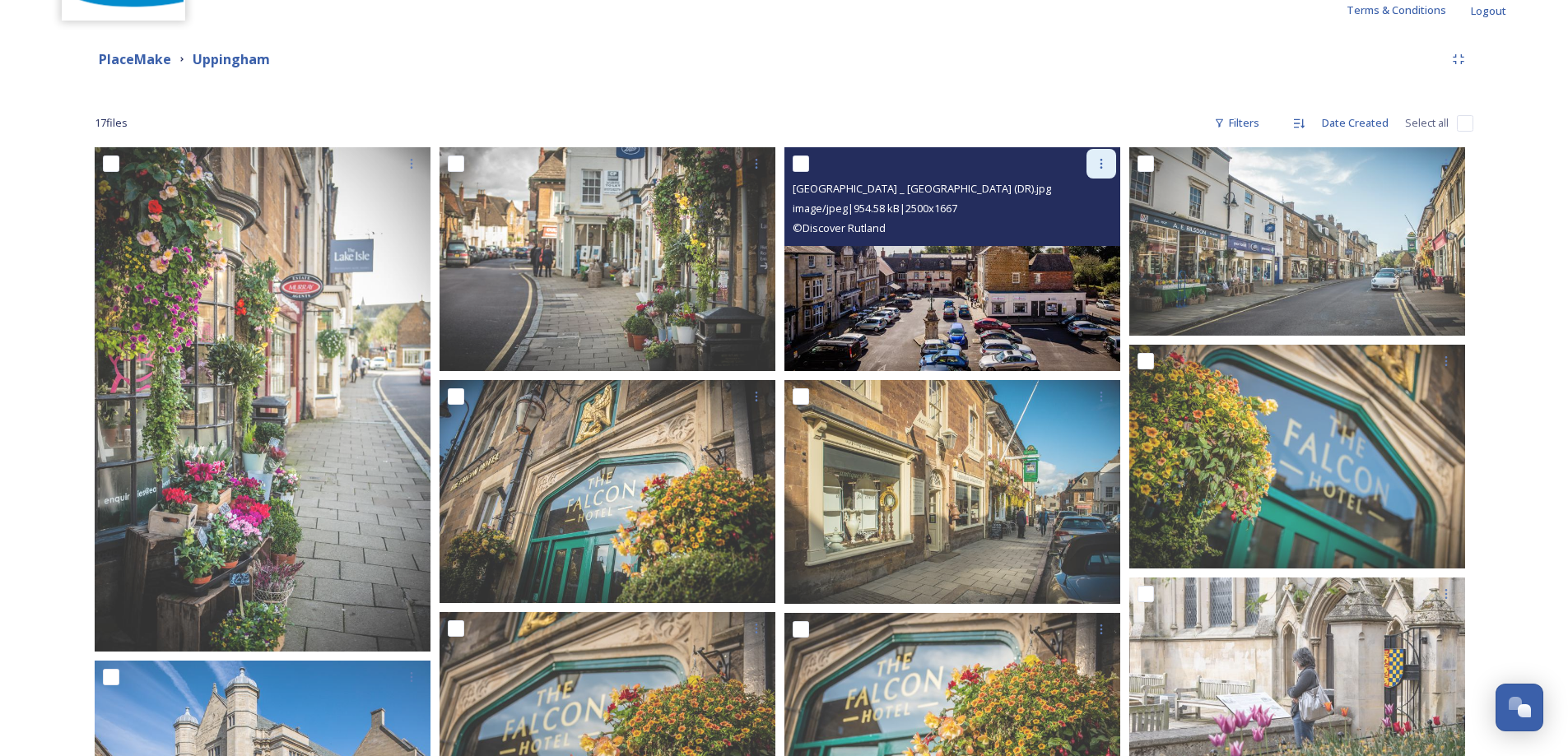
click at [1101, 167] on icon at bounding box center [1101, 163] width 3 height 10
click at [1081, 232] on span "Download" at bounding box center [1081, 231] width 50 height 16
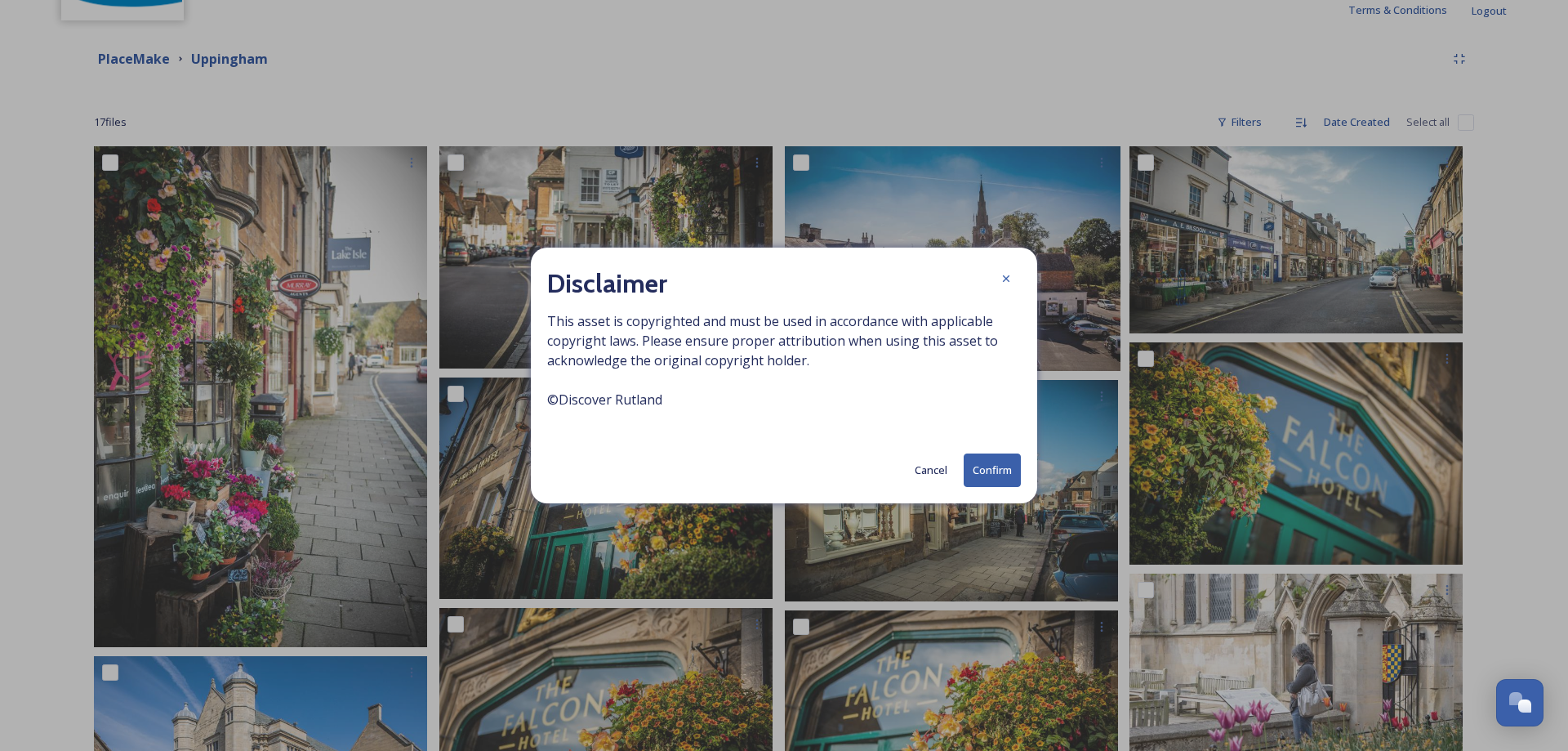
click at [997, 467] on button "Confirm" at bounding box center [992, 470] width 57 height 33
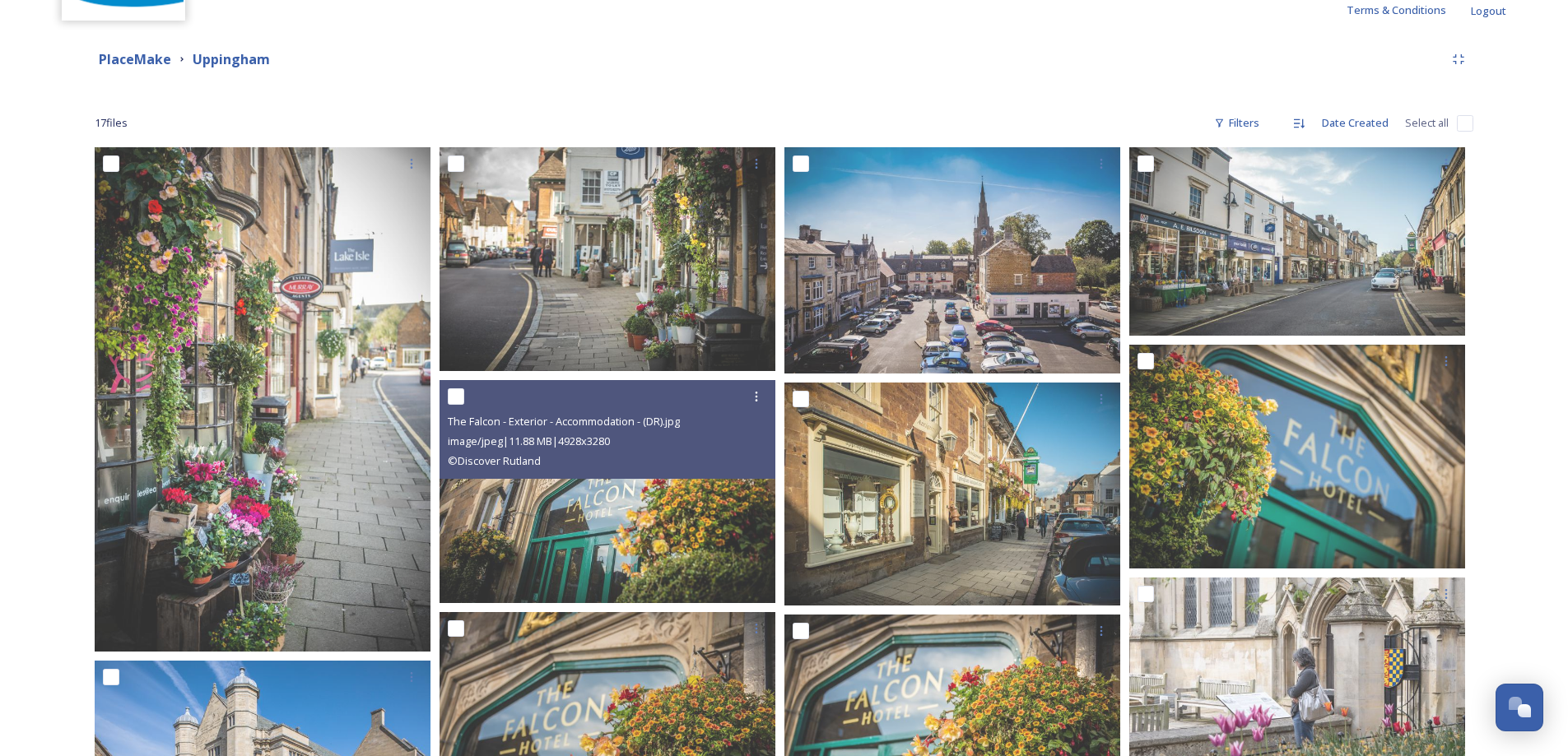
scroll to position [493, 0]
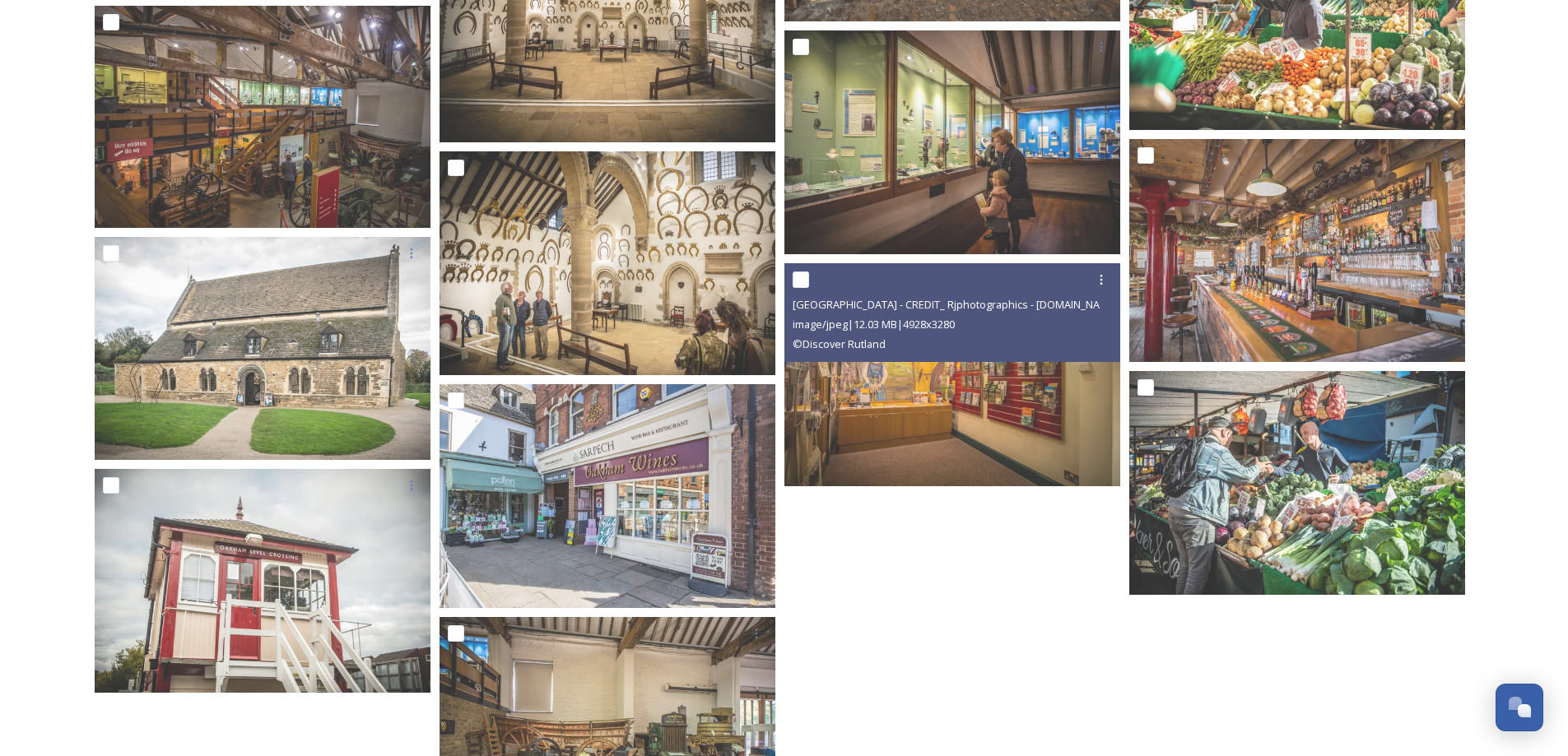
scroll to position [2221, 0]
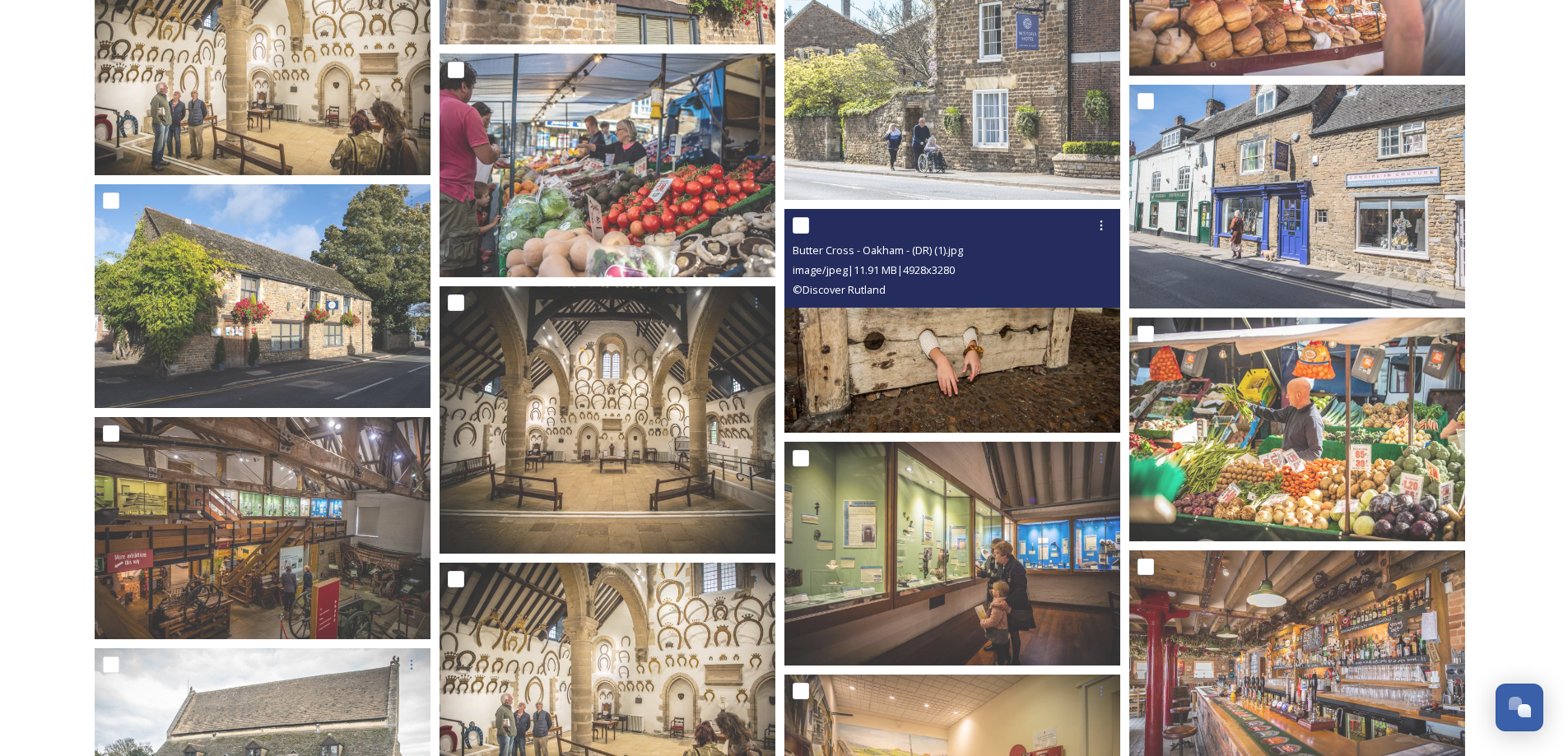
click at [943, 328] on img at bounding box center [951, 320] width 336 height 223
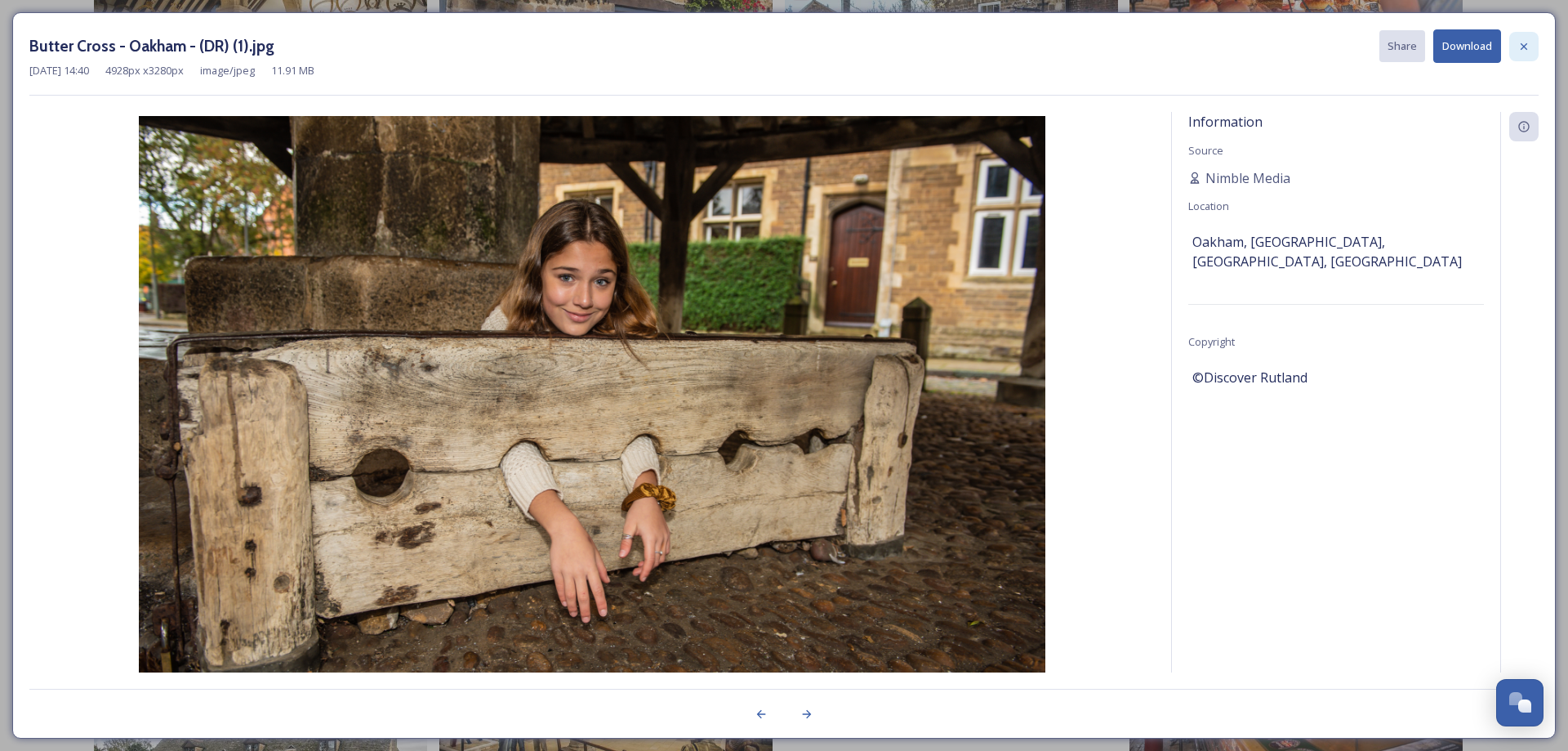
click at [1523, 52] on icon at bounding box center [1523, 46] width 13 height 13
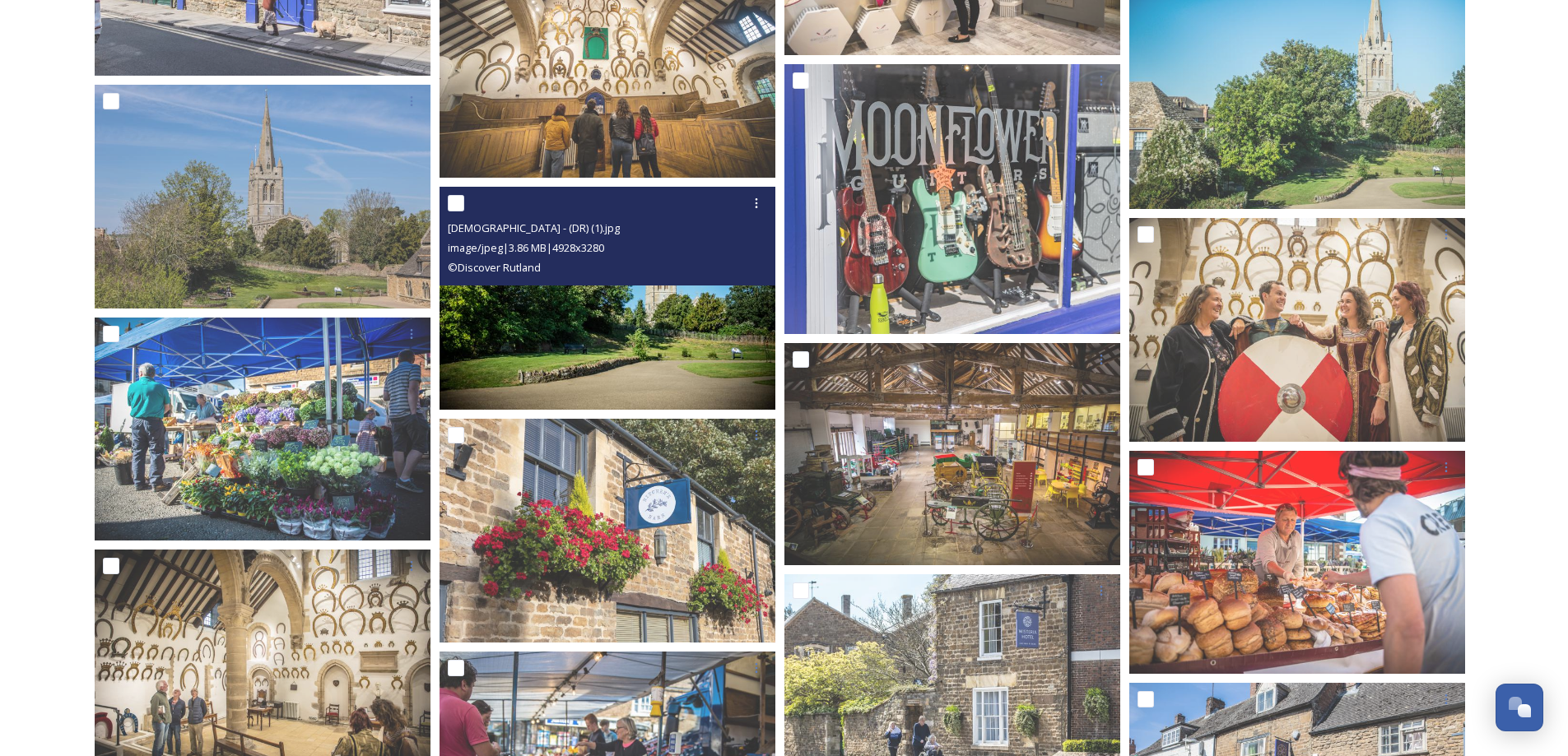
scroll to position [1398, 0]
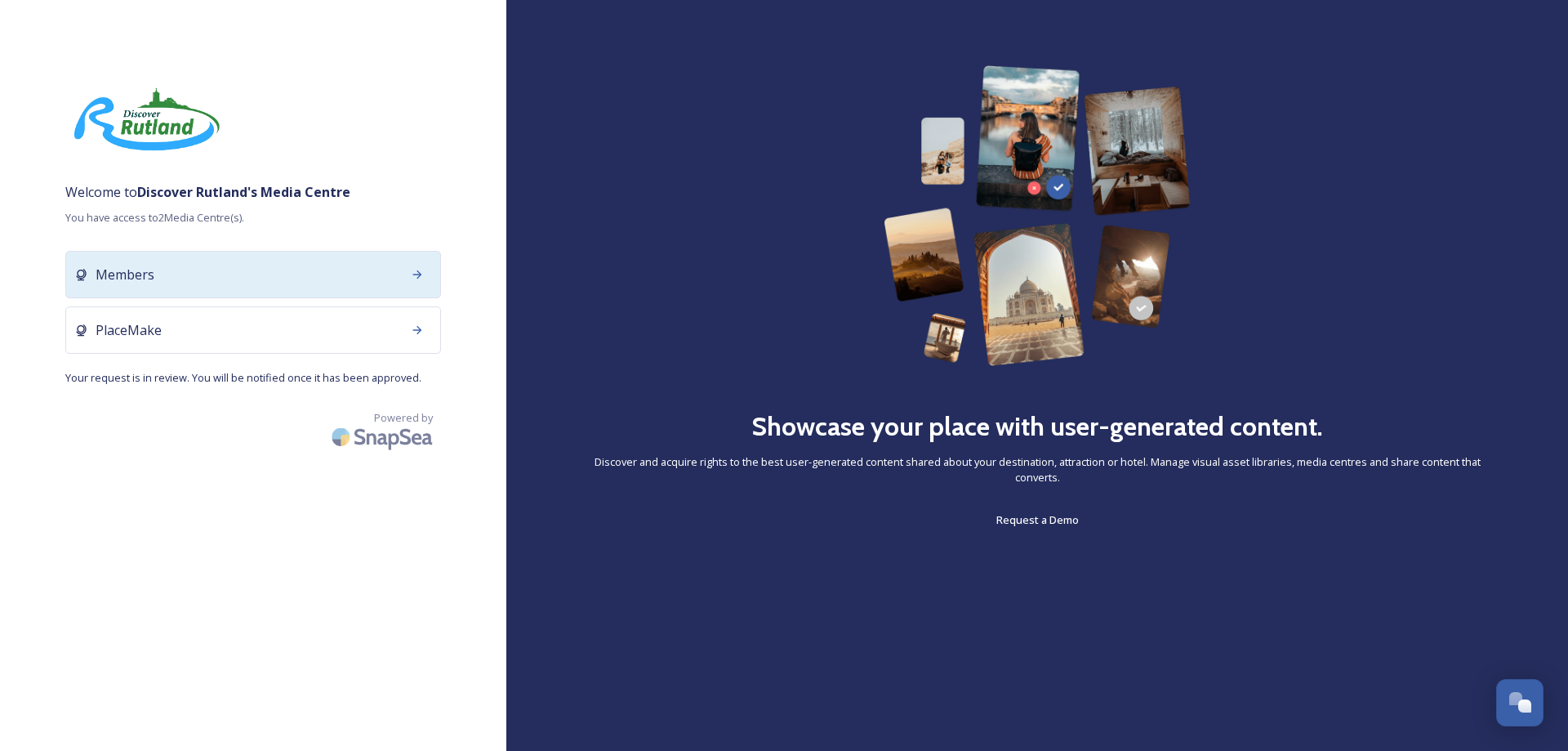
click at [417, 275] on icon at bounding box center [417, 274] width 9 height 8
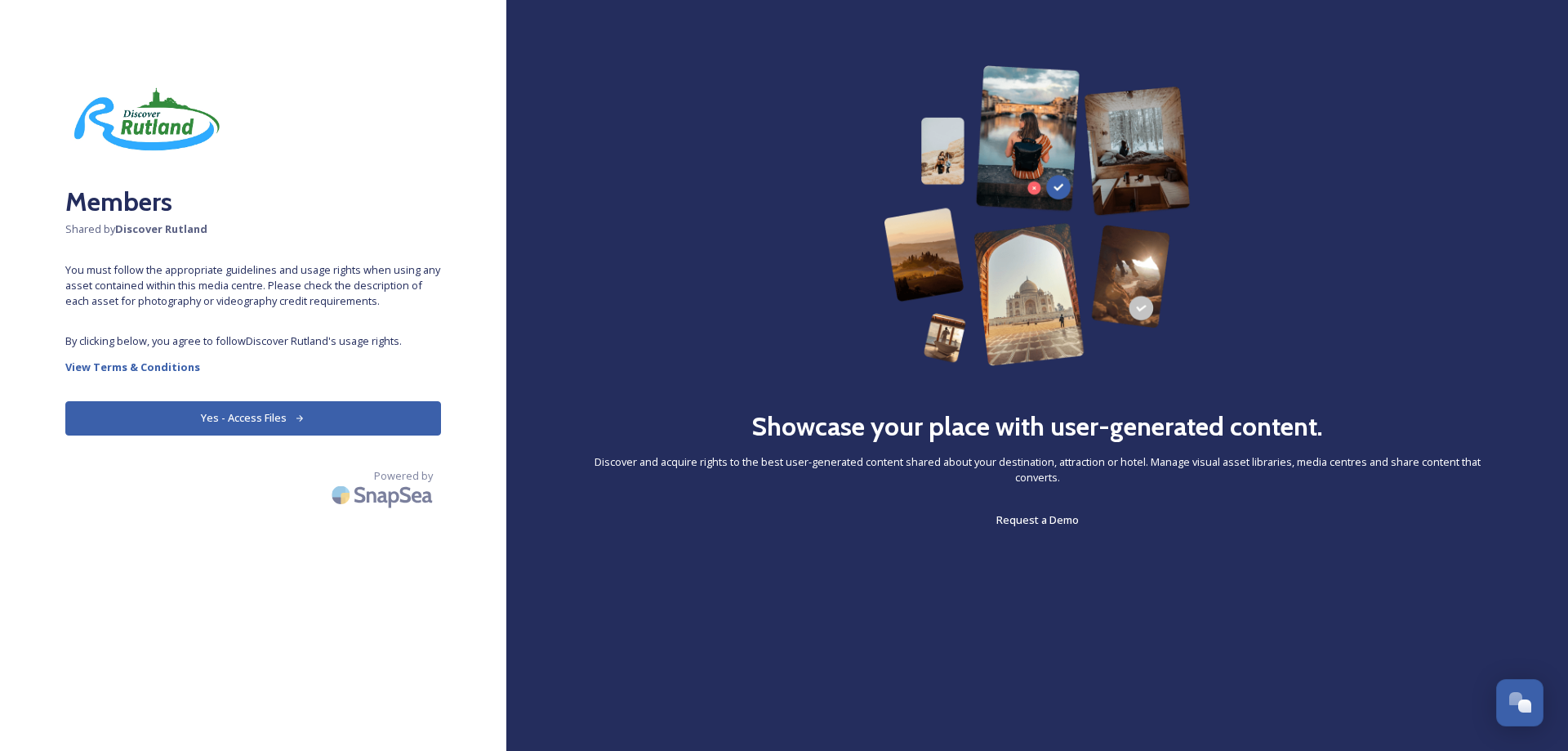
click at [236, 415] on button "Yes - Access Files" at bounding box center [253, 418] width 375 height 33
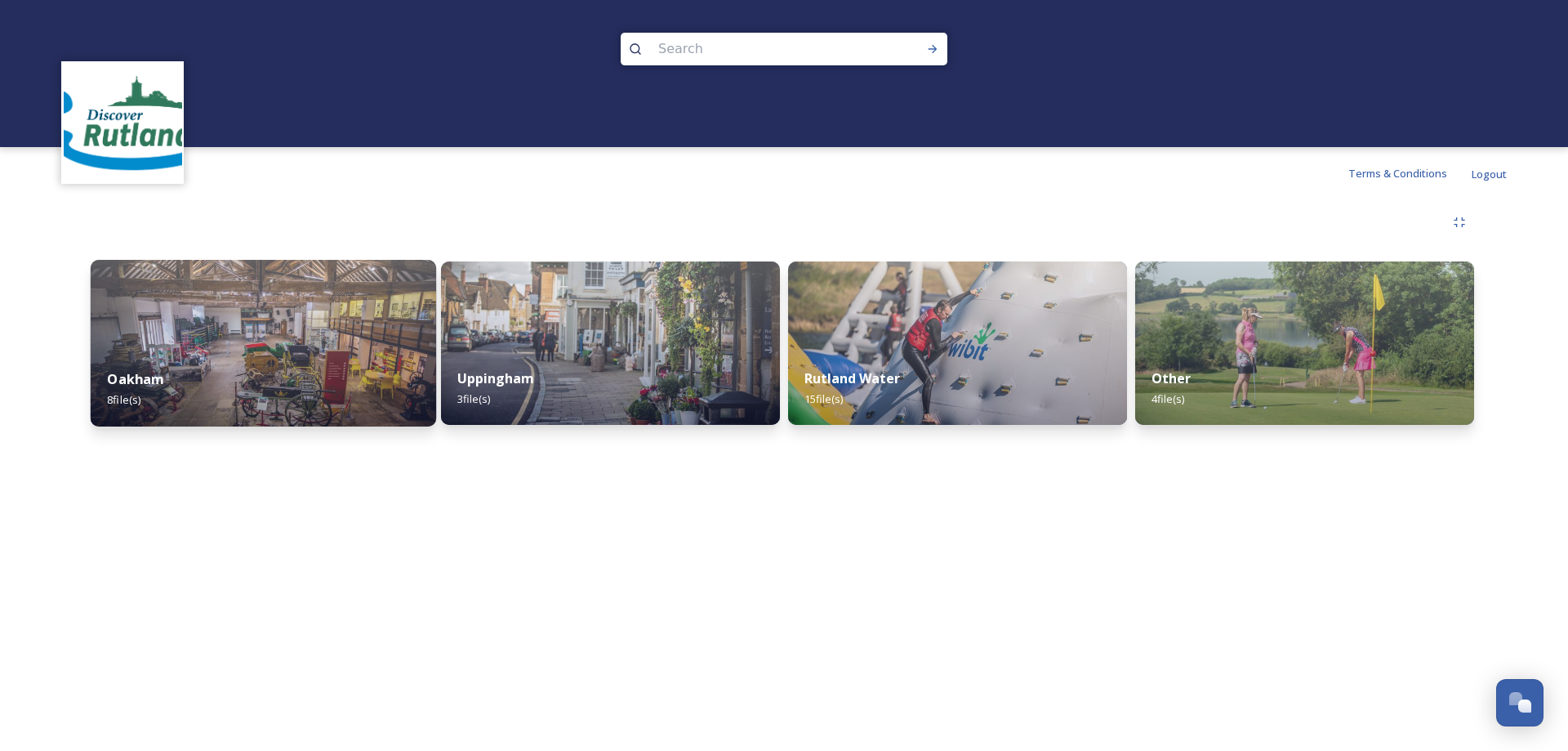
click at [237, 353] on div "Oakham 8 file(s)" at bounding box center [263, 389] width 345 height 74
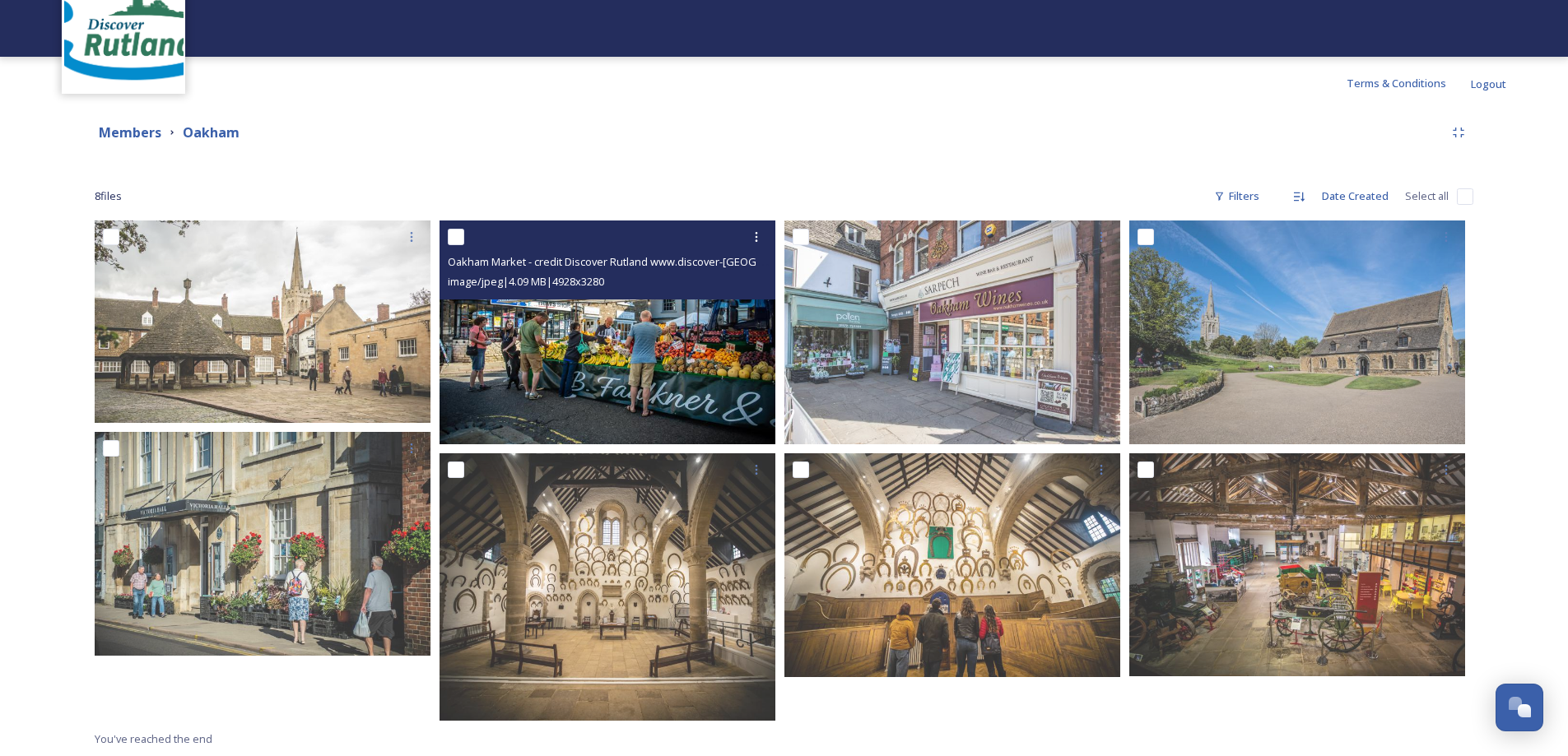
scroll to position [93, 0]
